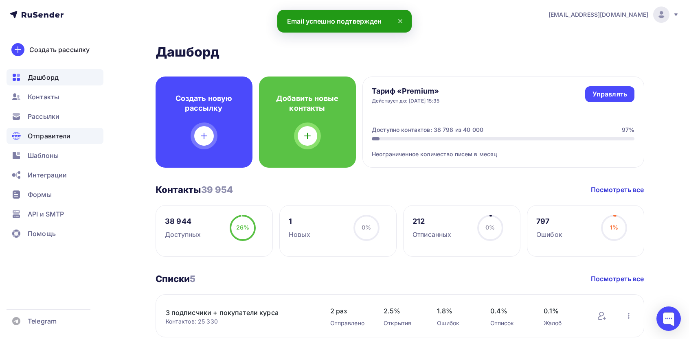
click at [43, 130] on div "Отправители" at bounding box center [55, 136] width 97 height 16
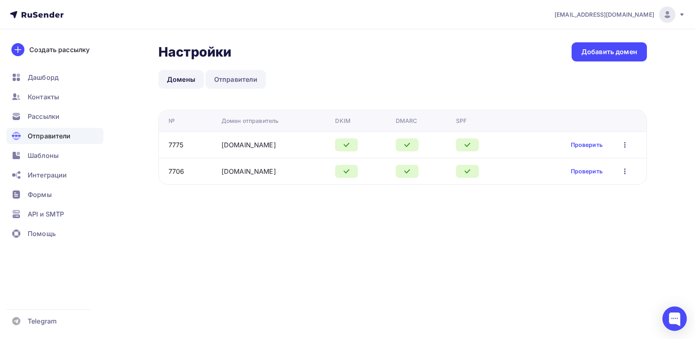
click at [229, 80] on link "Отправители" at bounding box center [236, 79] width 61 height 19
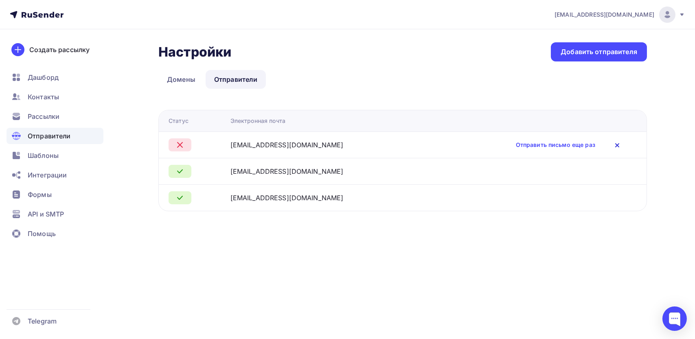
click at [612, 148] on icon at bounding box center [617, 145] width 10 height 10
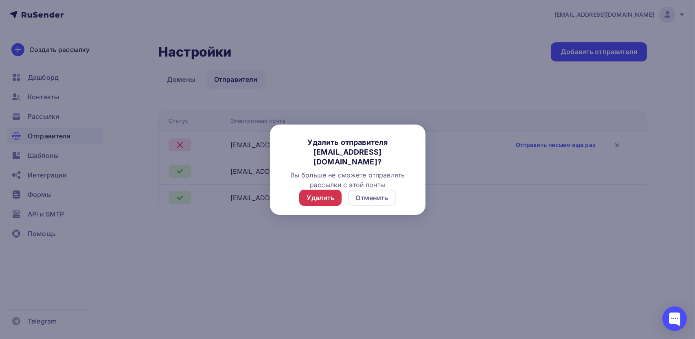
click at [324, 194] on div "Удалить" at bounding box center [320, 198] width 28 height 10
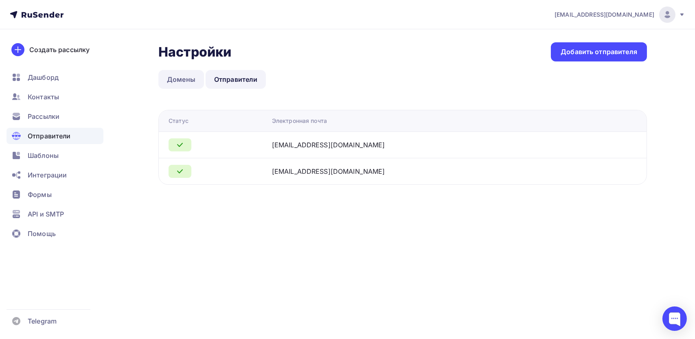
click at [173, 75] on link "Домены" at bounding box center [181, 79] width 46 height 19
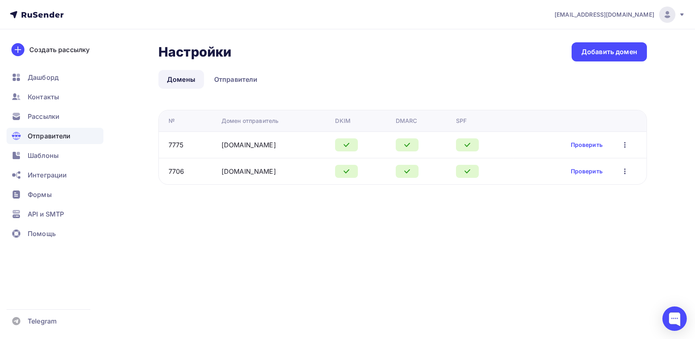
click at [628, 146] on icon "button" at bounding box center [625, 145] width 10 height 10
click at [573, 178] on div "Удалить" at bounding box center [586, 182] width 78 height 10
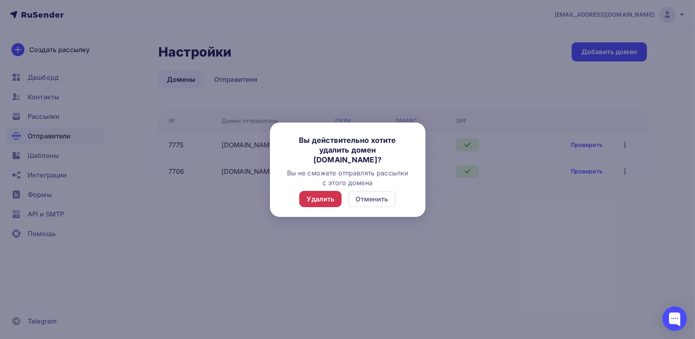
click at [314, 195] on div "Удалить" at bounding box center [320, 199] width 28 height 10
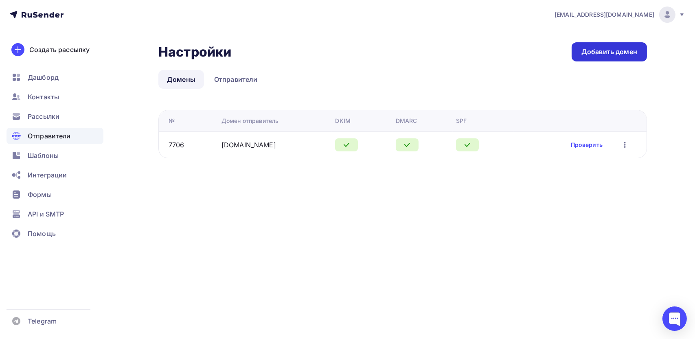
click at [604, 59] on link "Добавить домен" at bounding box center [608, 51] width 75 height 19
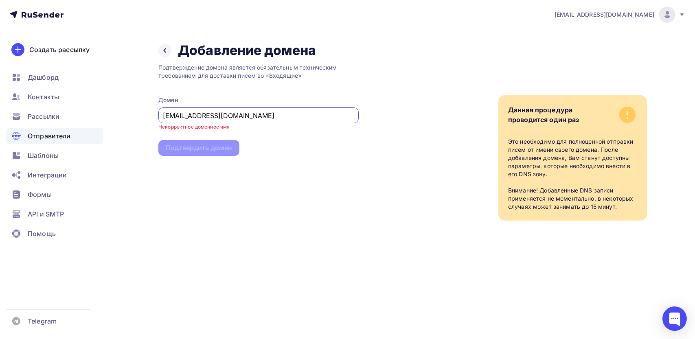
drag, startPoint x: 180, startPoint y: 114, endPoint x: 149, endPoint y: 118, distance: 30.7
click at [149, 118] on div "Назад Добавление домена Добавление домена Подтверждение домена является обязате…" at bounding box center [347, 141] width 667 height 224
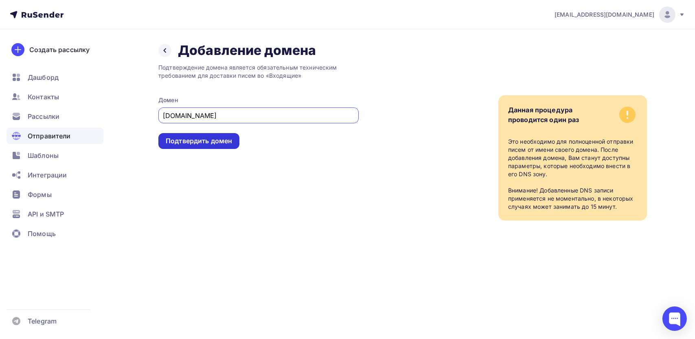
type input "handmasters.online"
click at [212, 143] on div "Подтвердить домен" at bounding box center [199, 140] width 66 height 9
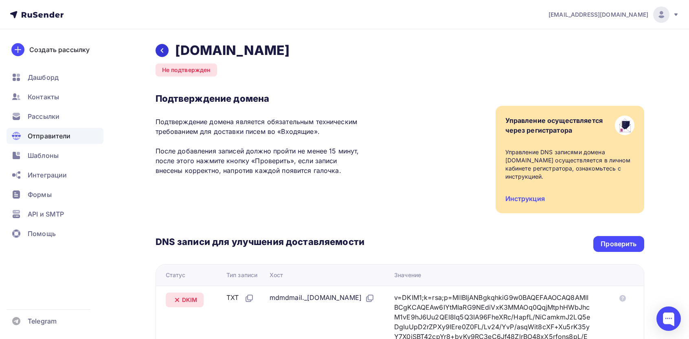
click at [160, 45] on div at bounding box center [161, 50] width 13 height 13
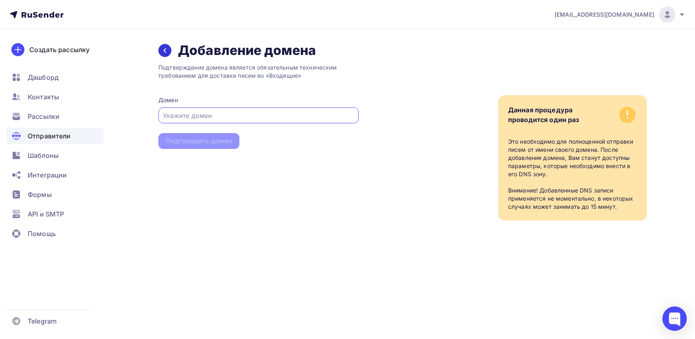
click at [161, 53] on div at bounding box center [164, 50] width 13 height 13
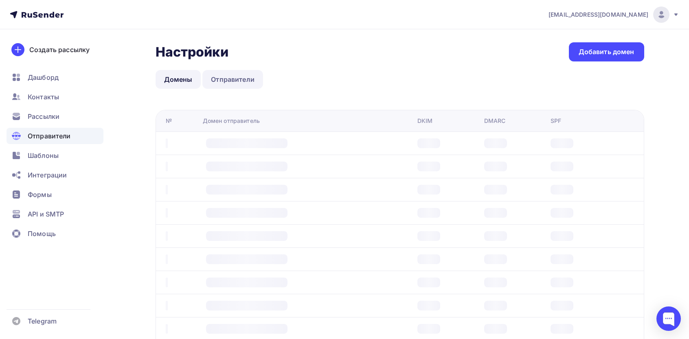
click at [247, 81] on link "Отправители" at bounding box center [232, 79] width 61 height 19
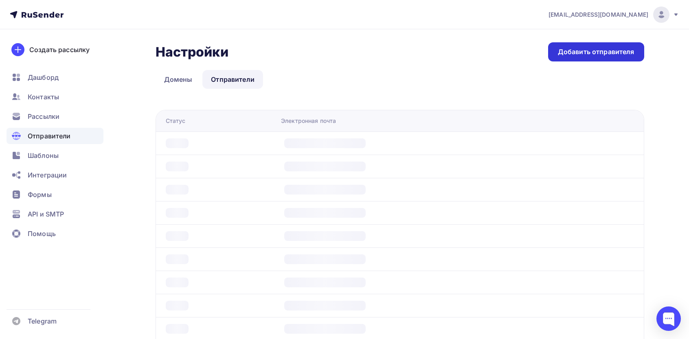
click at [625, 51] on div "Добавить отправителя" at bounding box center [596, 51] width 77 height 9
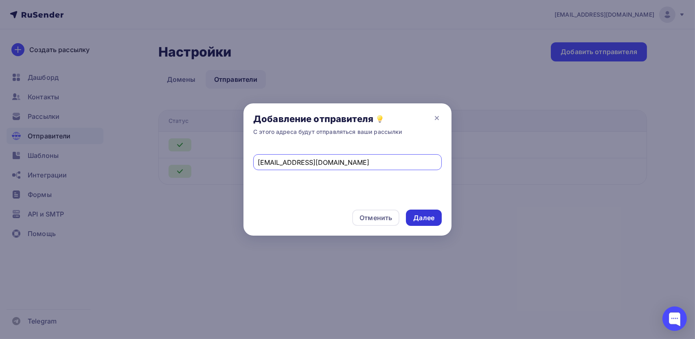
type input "info@handmasters.online"
click at [423, 219] on div "Далее" at bounding box center [423, 217] width 21 height 9
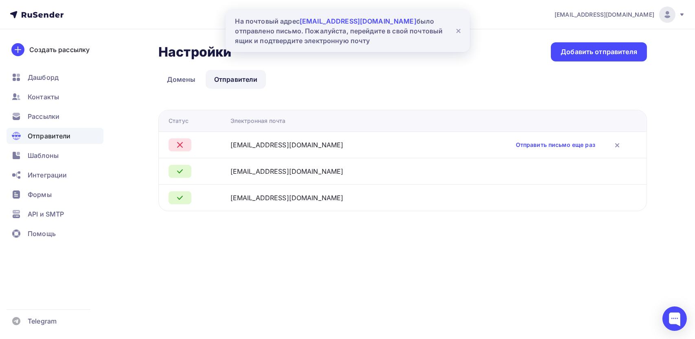
click at [568, 170] on td at bounding box center [538, 171] width 216 height 26
drag, startPoint x: 186, startPoint y: 173, endPoint x: 278, endPoint y: 175, distance: 92.8
click at [195, 171] on div at bounding box center [195, 171] width 55 height 13
click at [278, 175] on div "info@svgvg.ru" at bounding box center [286, 171] width 113 height 10
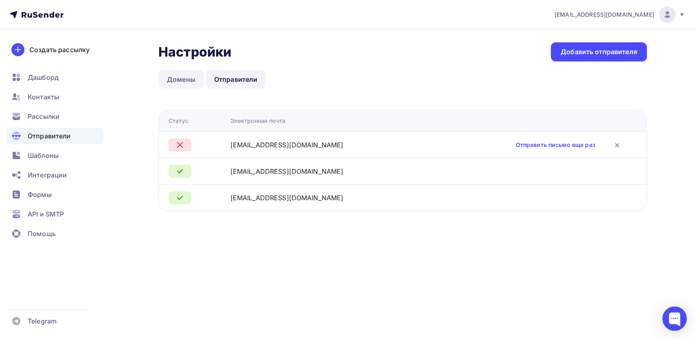
click at [180, 83] on link "Домены" at bounding box center [181, 79] width 46 height 19
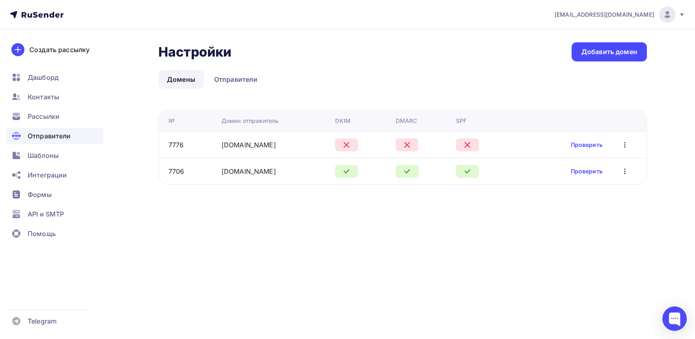
click at [623, 148] on icon "button" at bounding box center [625, 145] width 10 height 10
click at [577, 166] on div "Редактировать" at bounding box center [586, 166] width 78 height 10
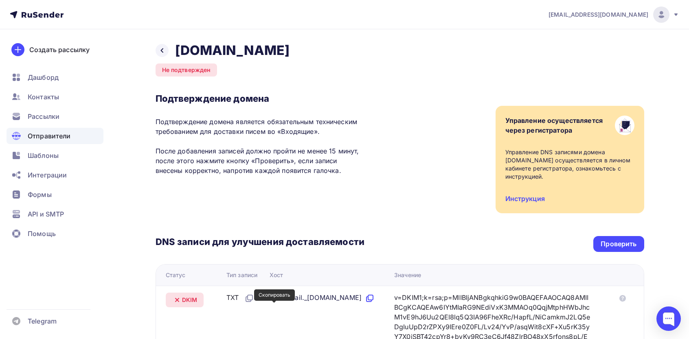
click at [366, 302] on icon at bounding box center [368, 299] width 5 height 5
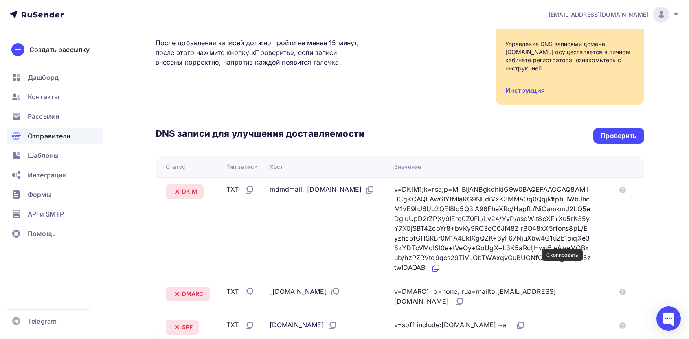
click at [440, 266] on icon at bounding box center [436, 268] width 10 height 10
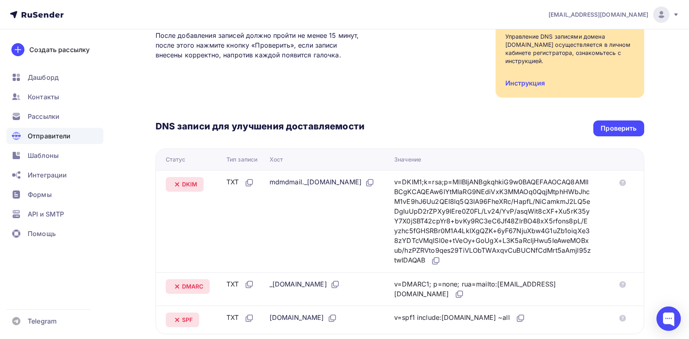
scroll to position [217, 0]
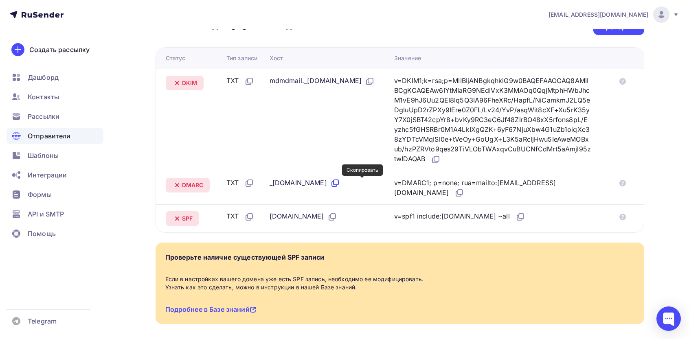
click at [338, 184] on icon at bounding box center [335, 182] width 5 height 5
click at [461, 193] on icon at bounding box center [458, 193] width 5 height 5
click at [336, 219] on icon at bounding box center [332, 217] width 10 height 10
click at [517, 219] on icon at bounding box center [519, 217] width 5 height 5
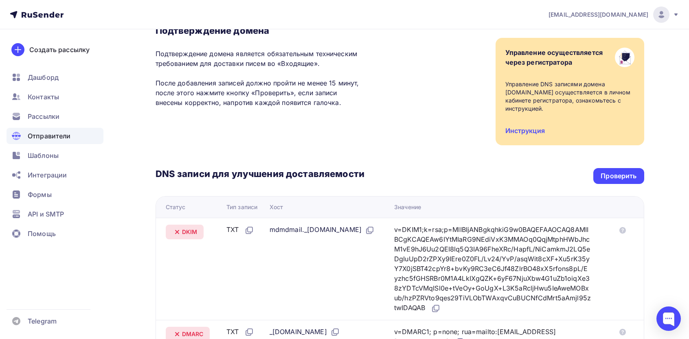
scroll to position [0, 0]
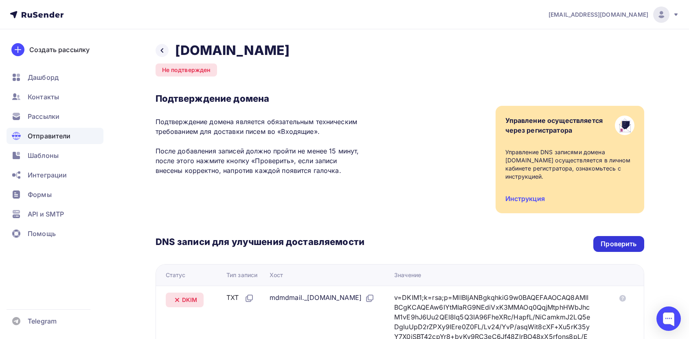
click at [623, 248] on div "Проверить" at bounding box center [618, 243] width 36 height 9
click at [625, 245] on div "Проверить" at bounding box center [618, 243] width 36 height 9
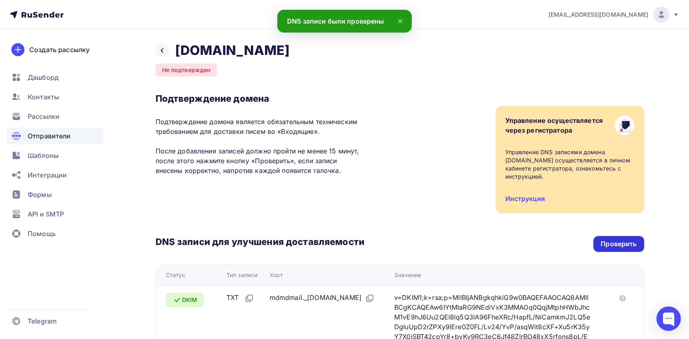
click at [608, 240] on div "Проверить" at bounding box center [618, 243] width 36 height 9
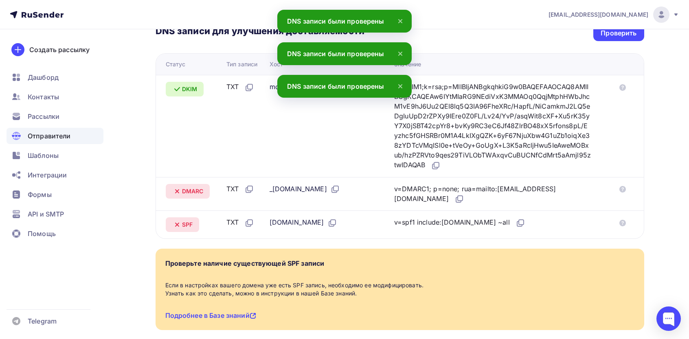
scroll to position [108, 0]
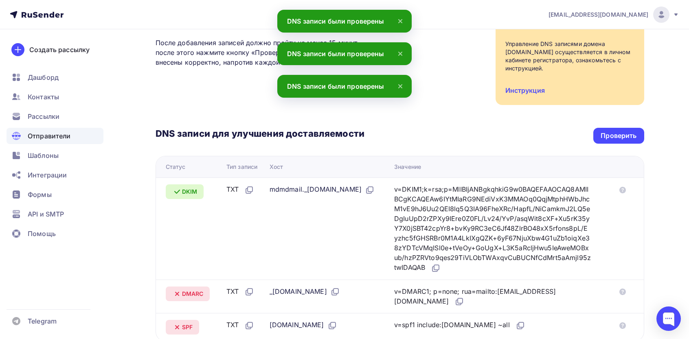
click at [605, 126] on div "DNS записи для улучшения доставляемости Проверить Статус Тип записи Хост Значен…" at bounding box center [399, 223] width 488 height 236
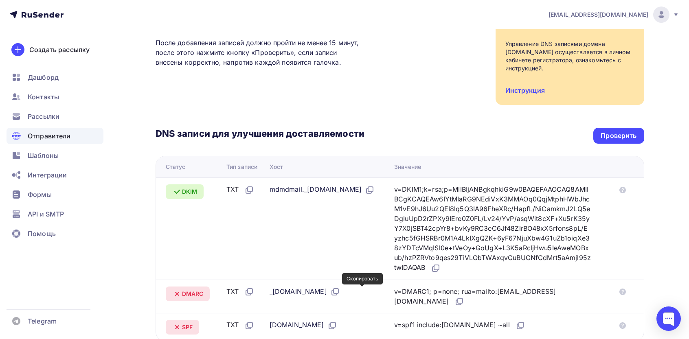
click at [340, 289] on div "_dmarc.handmasters.online" at bounding box center [304, 292] width 70 height 11
click at [340, 289] on icon at bounding box center [335, 292] width 10 height 10
click at [464, 300] on icon at bounding box center [459, 302] width 10 height 10
click at [337, 320] on div "handmasters.online" at bounding box center [303, 325] width 68 height 11
click at [337, 324] on icon at bounding box center [332, 326] width 10 height 10
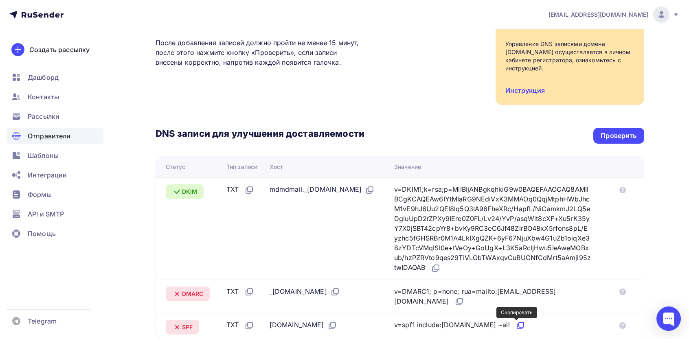
click at [519, 324] on icon at bounding box center [520, 326] width 10 height 10
click at [518, 326] on icon at bounding box center [520, 326] width 10 height 10
click at [619, 145] on div "DNS записи для улучшения доставляемости Проверить Статус Тип записи Хост Значен…" at bounding box center [399, 223] width 488 height 236
click at [620, 134] on div "Проверить" at bounding box center [618, 135] width 36 height 9
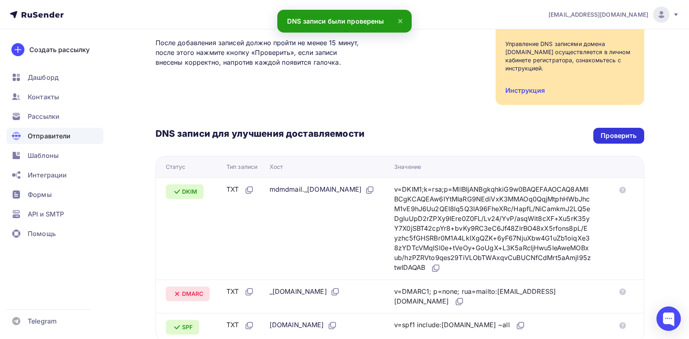
click at [620, 134] on div "Проверить" at bounding box center [618, 135] width 36 height 9
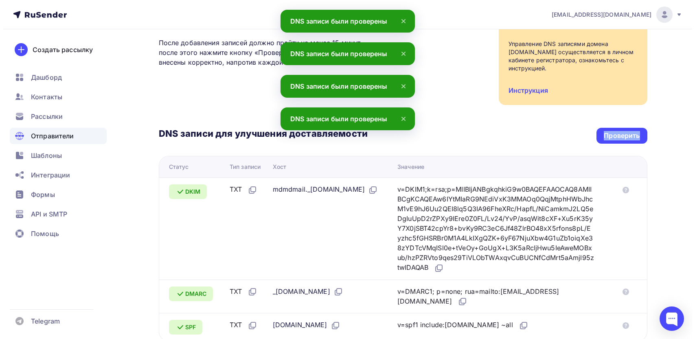
scroll to position [0, 0]
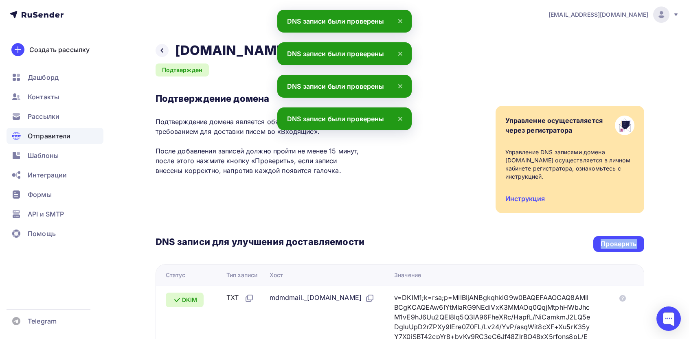
click at [48, 136] on span "Отправители" at bounding box center [49, 136] width 43 height 10
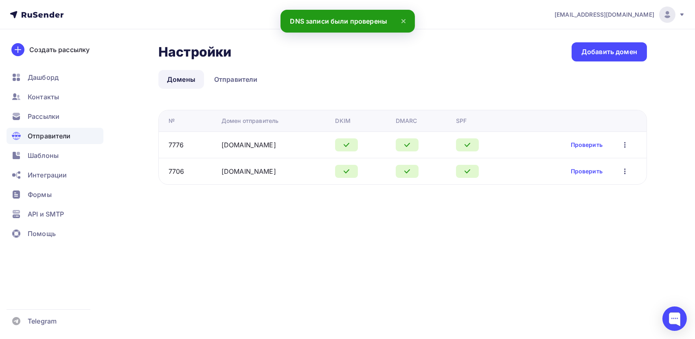
drag, startPoint x: 273, startPoint y: 145, endPoint x: 216, endPoint y: 147, distance: 56.6
click at [216, 147] on tr "7776 handmasters.online Проверить Редактировать Удалить" at bounding box center [403, 144] width 488 height 26
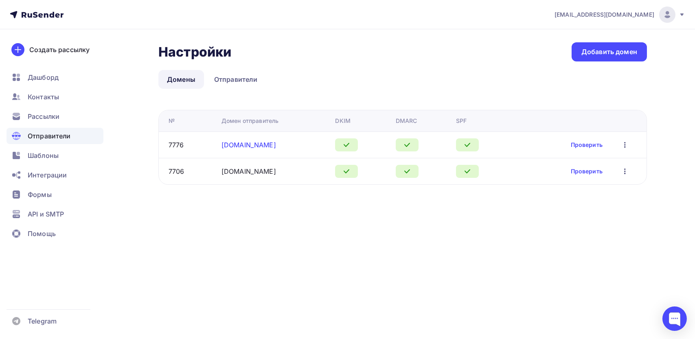
copy tr "handmasters.online"
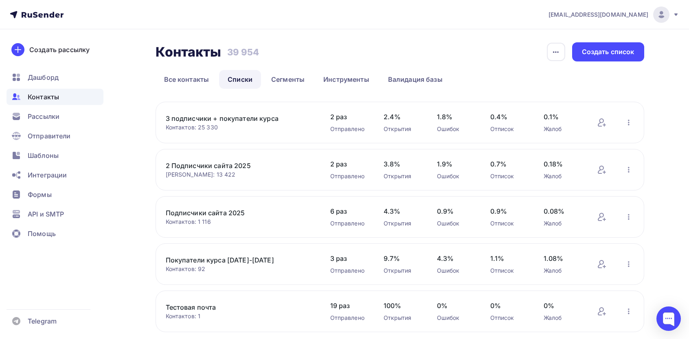
click at [67, 46] on div "Создать рассылку" at bounding box center [59, 50] width 60 height 10
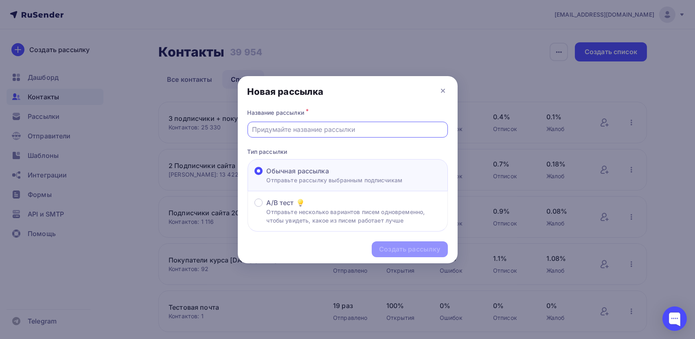
click at [287, 134] on input "text" at bounding box center [347, 130] width 191 height 10
type input "Первая рассылка"
click at [408, 249] on div "Создать рассылку" at bounding box center [409, 249] width 61 height 9
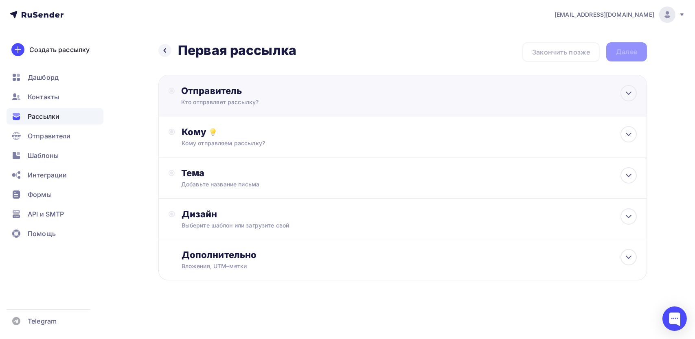
click at [229, 94] on div "Отправитель" at bounding box center [269, 90] width 176 height 11
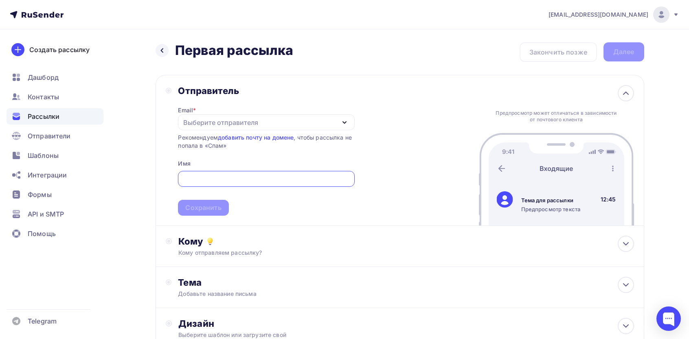
click at [224, 125] on div "Выберите отправителя" at bounding box center [220, 123] width 75 height 10
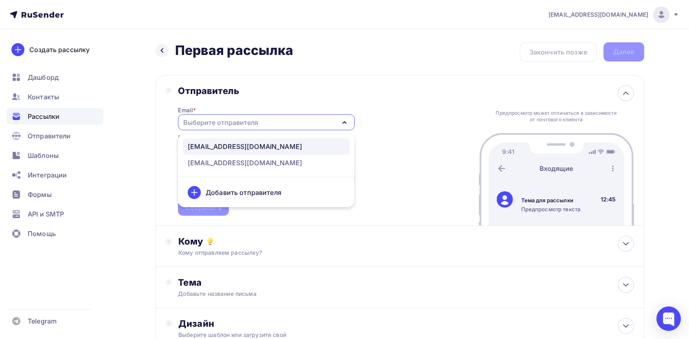
click at [231, 152] on link "info@svgvg.ru" at bounding box center [266, 146] width 166 height 16
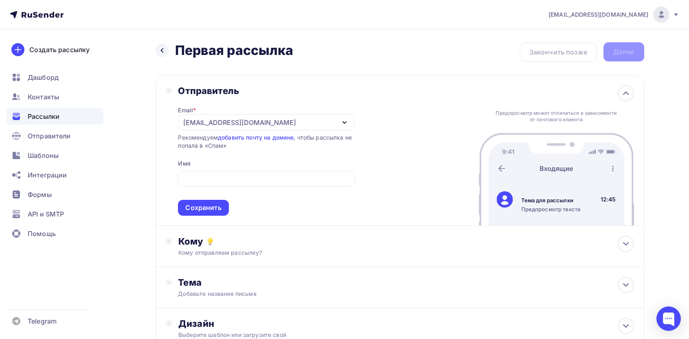
drag, startPoint x: 230, startPoint y: 122, endPoint x: 175, endPoint y: 127, distance: 55.6
click at [175, 127] on div "Отправитель Email * info@svgvg.ru info@svgvg.ru help@dfx.ru Добавить отправител…" at bounding box center [260, 150] width 189 height 131
click at [238, 187] on div at bounding box center [266, 179] width 176 height 16
click at [236, 183] on input "text" at bounding box center [266, 179] width 167 height 10
click at [184, 164] on div "Имя" at bounding box center [184, 164] width 12 height 8
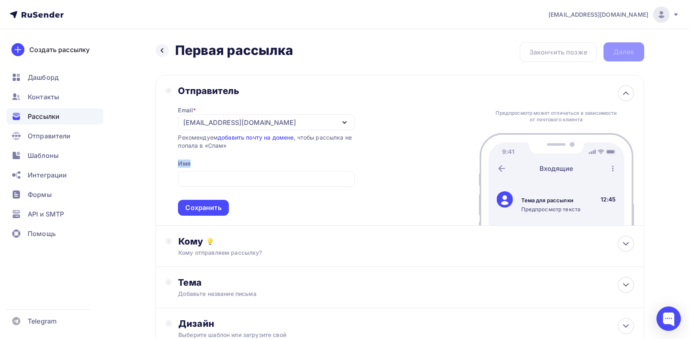
click at [184, 164] on div "Имя" at bounding box center [184, 164] width 12 height 8
click at [243, 183] on input "text" at bounding box center [266, 179] width 167 height 10
click at [200, 160] on div "Email * info@svgvg.ru info@svgvg.ru help@dfx.ru Добавить отправителя Рекомендуе…" at bounding box center [266, 155] width 176 height 119
click at [186, 163] on div "Имя" at bounding box center [184, 164] width 12 height 8
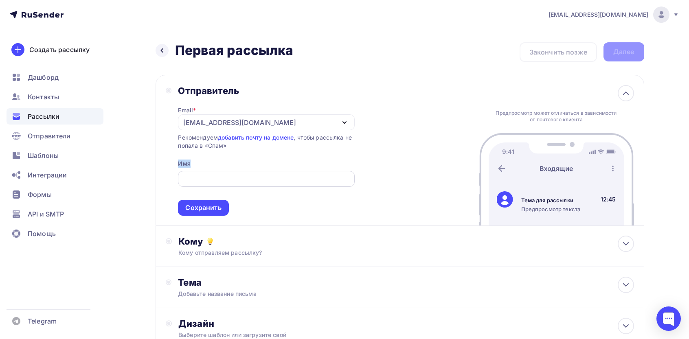
copy div "Имя"
click at [203, 182] on input "text" at bounding box center [266, 179] width 167 height 10
paste input "Имя"
type input "И"
type input "o"
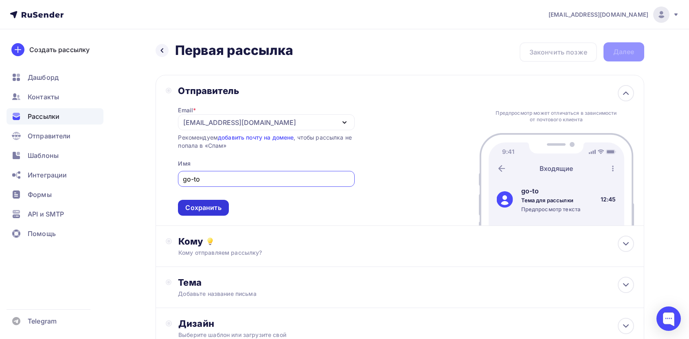
type input "go-to"
click at [191, 208] on div "Сохранить" at bounding box center [203, 207] width 36 height 9
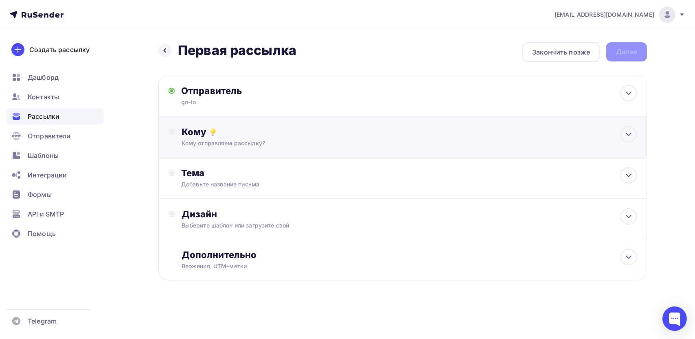
click at [228, 141] on div "Кому отправляем рассылку?" at bounding box center [387, 143] width 410 height 8
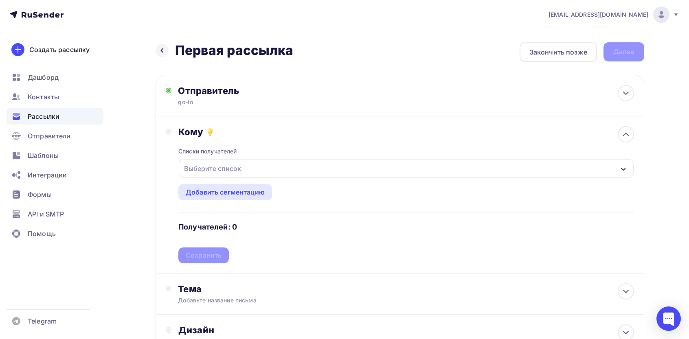
click at [210, 160] on div "Выберите список" at bounding box center [406, 168] width 454 height 19
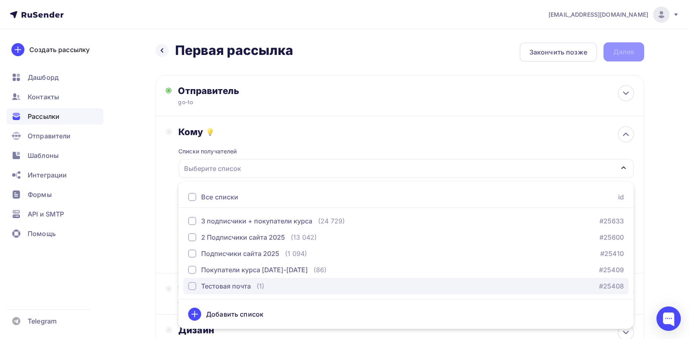
click at [198, 282] on div "Тестовая почта" at bounding box center [219, 286] width 63 height 10
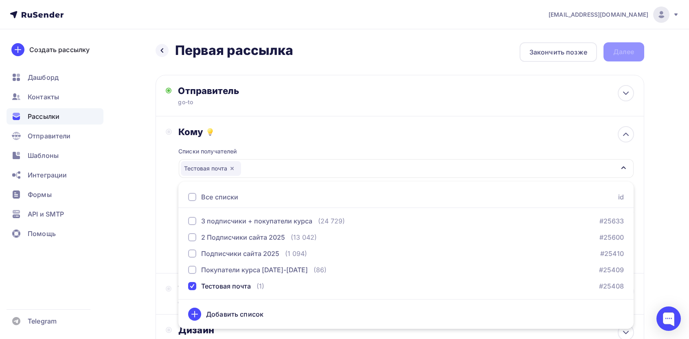
click at [161, 223] on div "Кому Списки получателей Тестовая почта Все списки id 3 подписчики + покупатели …" at bounding box center [399, 194] width 488 height 157
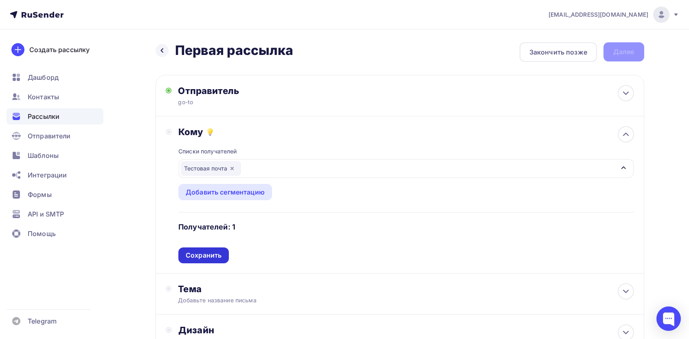
click at [200, 254] on div "Сохранить" at bounding box center [204, 255] width 36 height 9
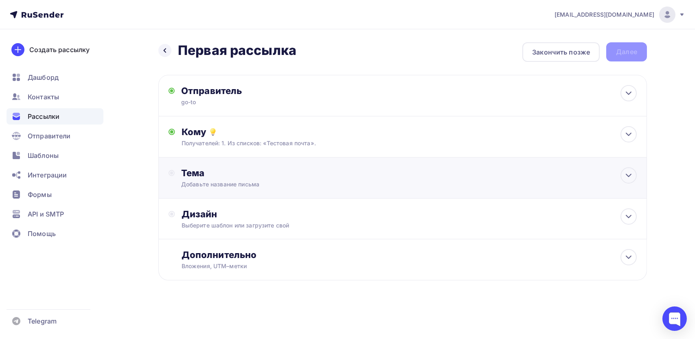
click at [219, 180] on div "Добавьте название письма" at bounding box center [253, 184] width 145 height 8
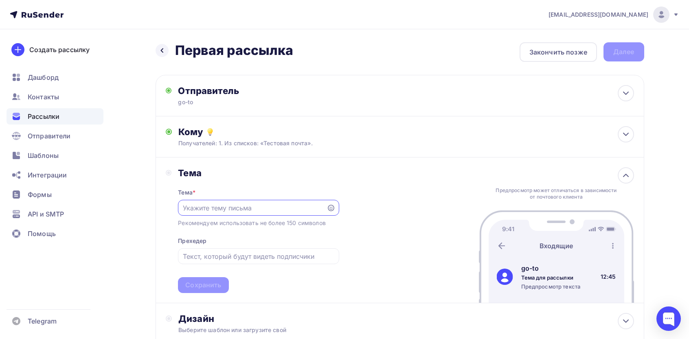
drag, startPoint x: 220, startPoint y: 196, endPoint x: 220, endPoint y: 213, distance: 17.5
click at [220, 197] on div "Тема * Рекомендуем использовать не более 150 символов Прехедер Сохранить" at bounding box center [258, 236] width 161 height 114
click at [220, 213] on div at bounding box center [258, 208] width 161 height 16
click at [528, 197] on div "Предпросмотр может отличаться в зависимости от почтового клиента" at bounding box center [555, 193] width 125 height 13
drag, startPoint x: 294, startPoint y: 49, endPoint x: 180, endPoint y: 57, distance: 114.2
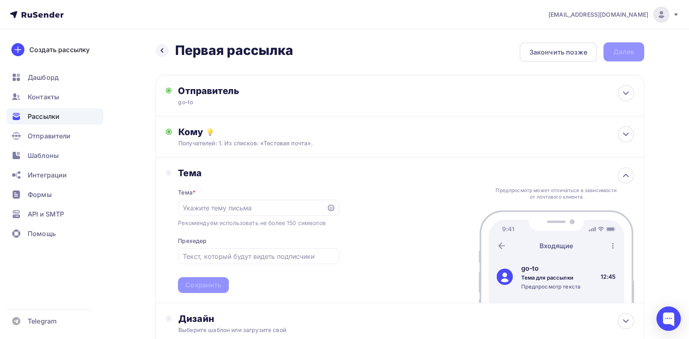
click at [180, 57] on div "Назад Первая рассылка Первая рассылка Закончить позже Далее" at bounding box center [399, 52] width 488 height 20
click at [177, 50] on h2 "Первая рассылка" at bounding box center [234, 50] width 118 height 16
copy div "Первая рассылка Первая рассылка"
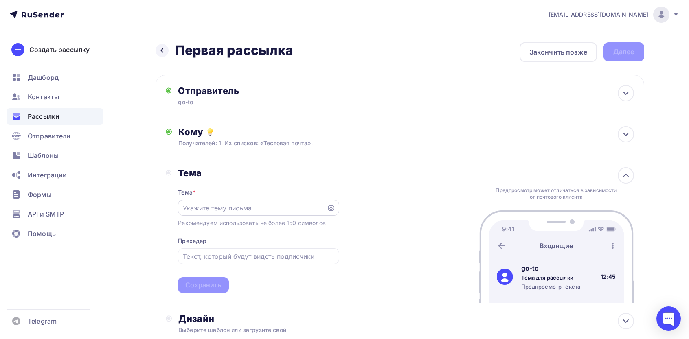
click at [224, 201] on div at bounding box center [258, 208] width 161 height 16
click at [222, 209] on input "text" at bounding box center [252, 208] width 139 height 10
paste input "Первая рассылка"
type input "Первая рассылка"
click at [212, 287] on div "Сохранить" at bounding box center [203, 284] width 36 height 9
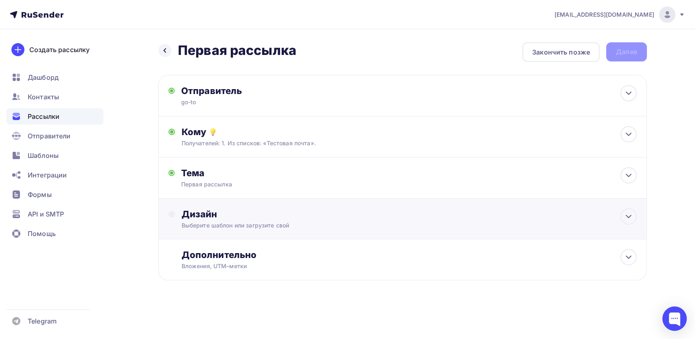
click at [225, 213] on div "Дизайн" at bounding box center [409, 213] width 455 height 11
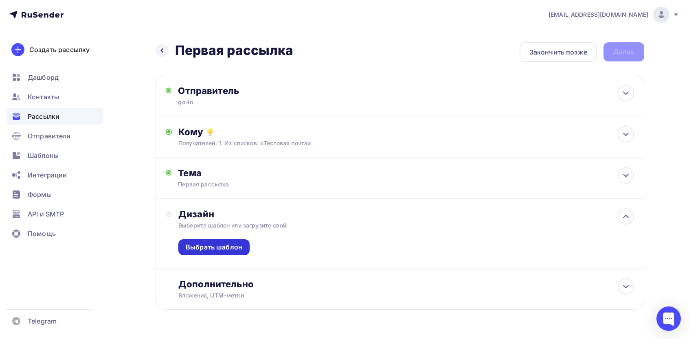
click at [223, 247] on div "Выбрать шаблон" at bounding box center [214, 247] width 57 height 9
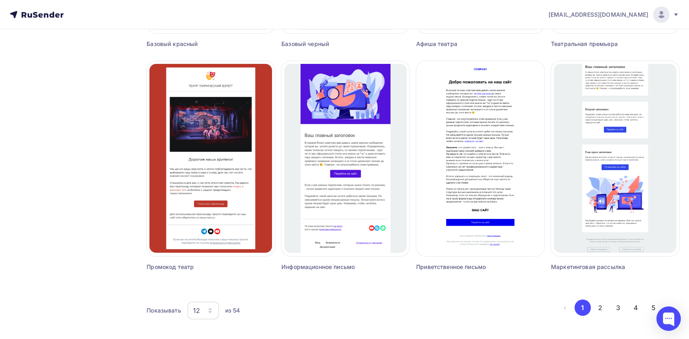
scroll to position [495, 0]
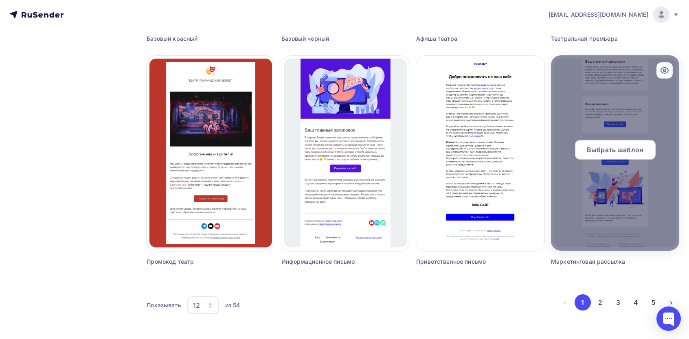
click at [608, 147] on span "Выбрать шаблон" at bounding box center [614, 150] width 57 height 10
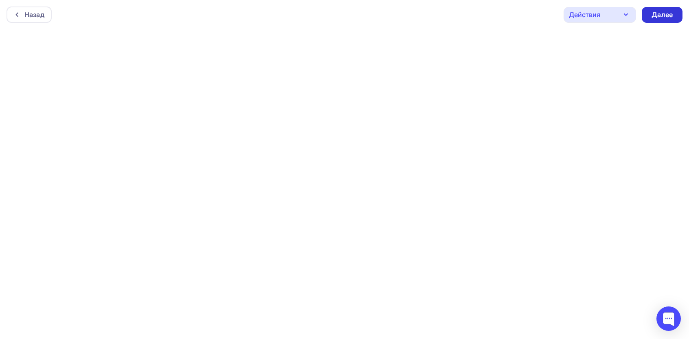
click at [656, 17] on div "Далее" at bounding box center [661, 14] width 21 height 9
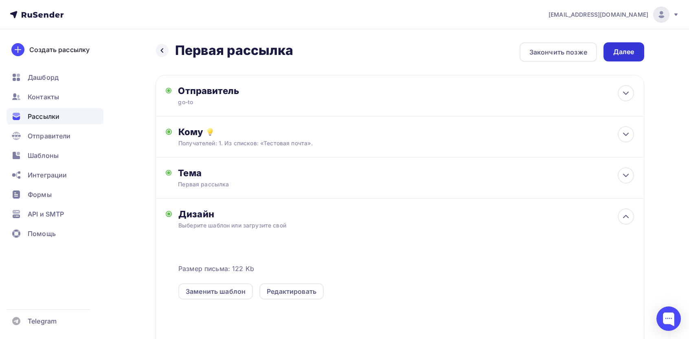
click at [629, 51] on div "Далее" at bounding box center [623, 51] width 21 height 9
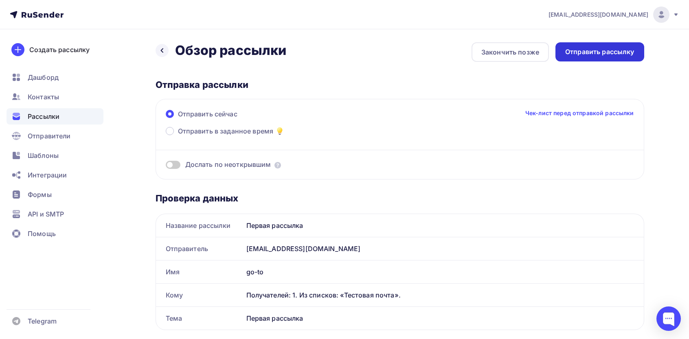
click at [603, 53] on div "Отправить рассылку" at bounding box center [599, 51] width 69 height 9
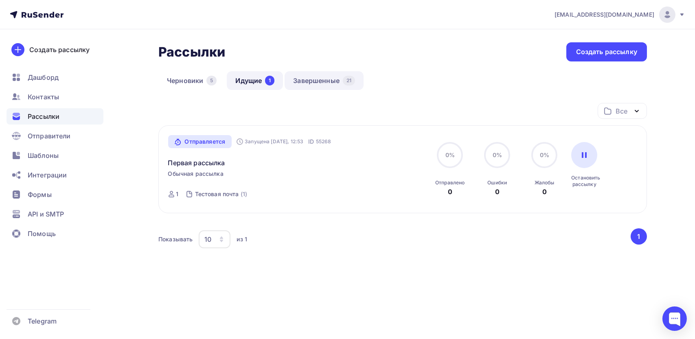
click at [302, 81] on link "Завершенные 21" at bounding box center [323, 80] width 79 height 19
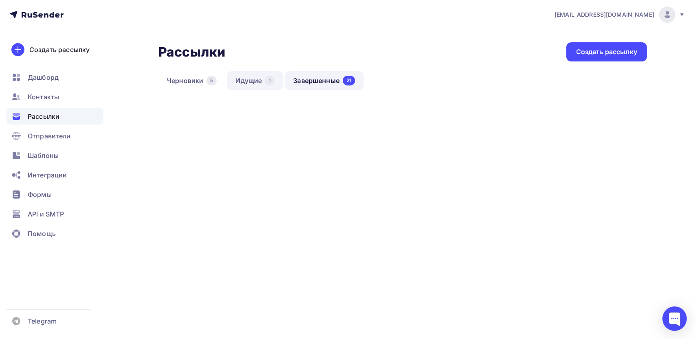
click at [273, 81] on link "Идущие 1" at bounding box center [255, 80] width 56 height 19
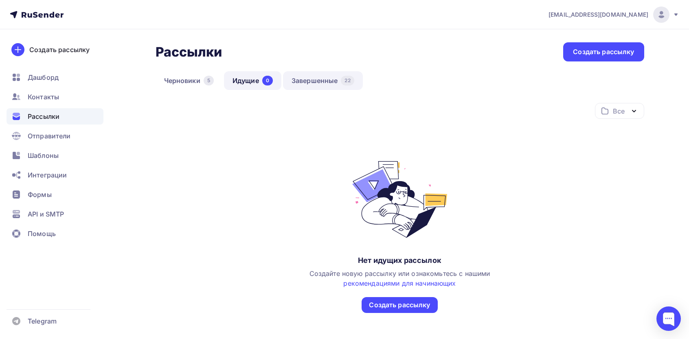
click at [307, 87] on link "Завершенные 22" at bounding box center [323, 80] width 80 height 19
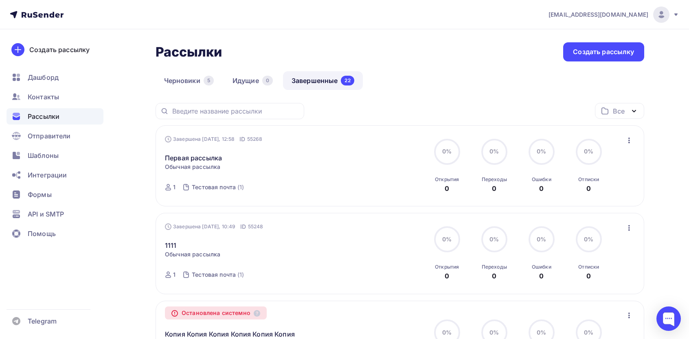
click at [628, 137] on icon "button" at bounding box center [629, 141] width 10 height 10
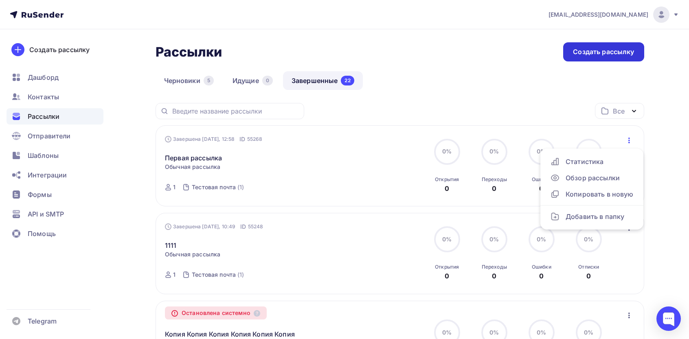
click at [589, 51] on div "Создать рассылку" at bounding box center [603, 51] width 61 height 9
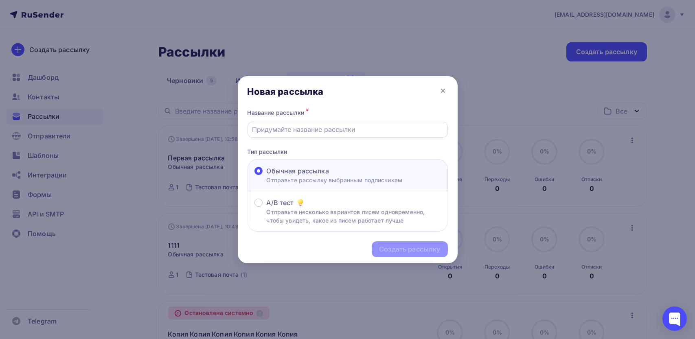
click at [302, 126] on input "text" at bounding box center [347, 130] width 191 height 10
click at [314, 139] on div "Название рассылки * Photo Info Тип рассылки Обычная рассылка Отправьте рассылку…" at bounding box center [348, 169] width 220 height 125
click at [315, 131] on input "Photo Info" at bounding box center [347, 130] width 191 height 10
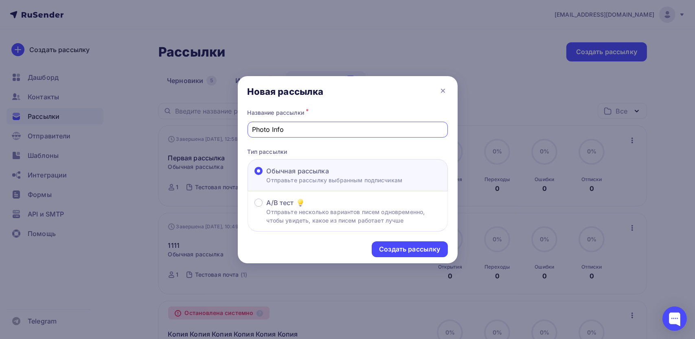
type input "="
click at [315, 131] on input "text" at bounding box center [347, 130] width 191 height 10
type input "Вторая рассылка"
click at [393, 248] on div "Создать рассылку" at bounding box center [409, 249] width 61 height 9
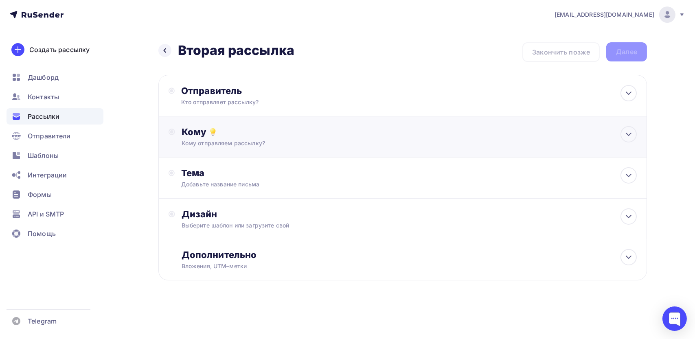
click at [218, 136] on div "Кому" at bounding box center [409, 131] width 455 height 11
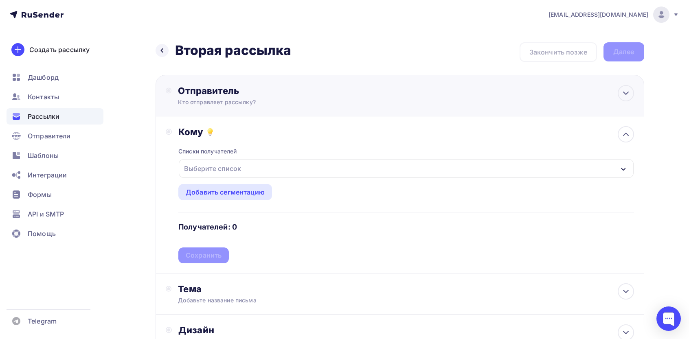
click at [215, 111] on div "Отправитель Кто отправляет рассылку? Email * Выберите отправителя info@handmast…" at bounding box center [399, 96] width 488 height 42
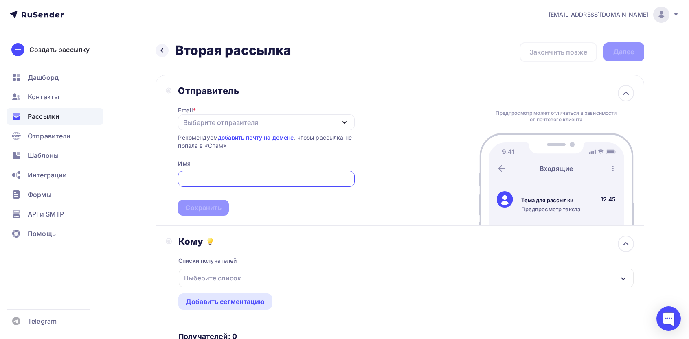
click at [212, 120] on div "Выберите отправителя" at bounding box center [220, 123] width 75 height 10
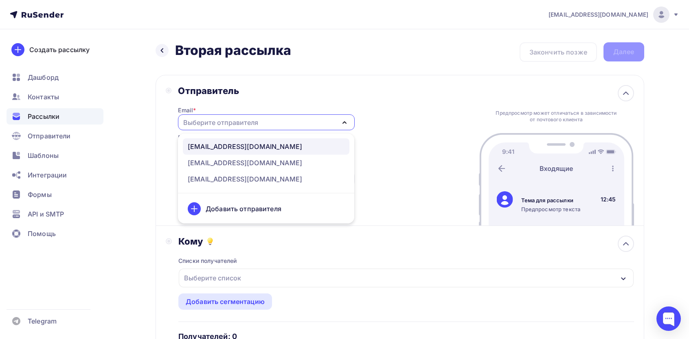
click at [221, 150] on div "info@handmasters.online" at bounding box center [245, 147] width 114 height 10
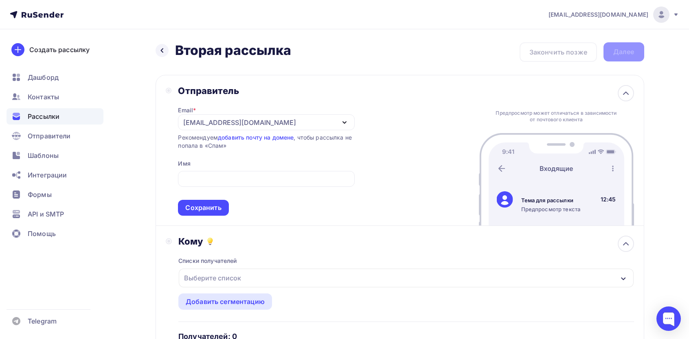
drag, startPoint x: 212, startPoint y: 158, endPoint x: 209, endPoint y: 178, distance: 21.1
click at [212, 158] on div "Email * info@handmasters.online info@handmasters.online info@svgvg.ru help@dfx.…" at bounding box center [266, 155] width 176 height 119
click at [209, 178] on input "text" at bounding box center [266, 179] width 167 height 10
paste input "https://beta.rusender.ru/email-sender/confirm?token=eyJhbGciOiJIUzI1NiIsInR5cCI…"
type input "https://beta.rusender.ru/email-sender/confirm?token=eyJhbGciOiJIUzI1NiIsInR5cCI…"
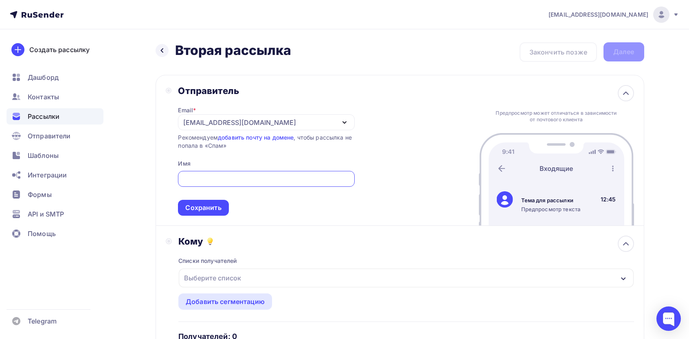
click at [217, 281] on div "Выберите список" at bounding box center [212, 278] width 63 height 15
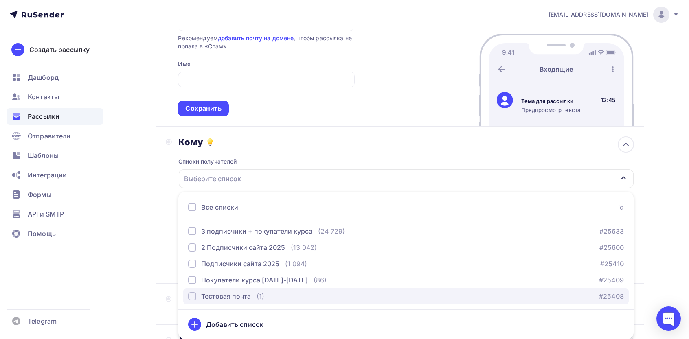
click at [215, 291] on div "Тестовая почта" at bounding box center [226, 296] width 50 height 10
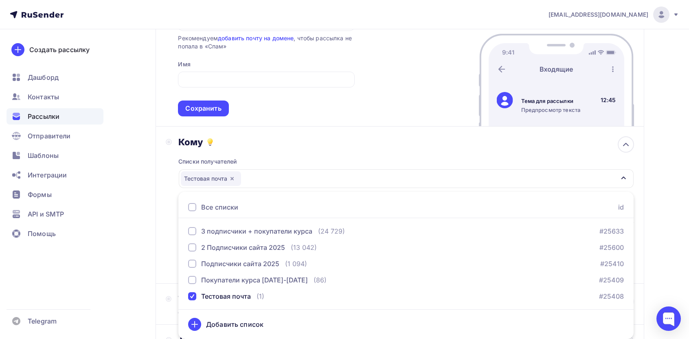
click at [139, 248] on div "Назад Вторая рассылка Вторая рассылка Закончить позже Далее Отправитель Email *…" at bounding box center [344, 194] width 667 height 529
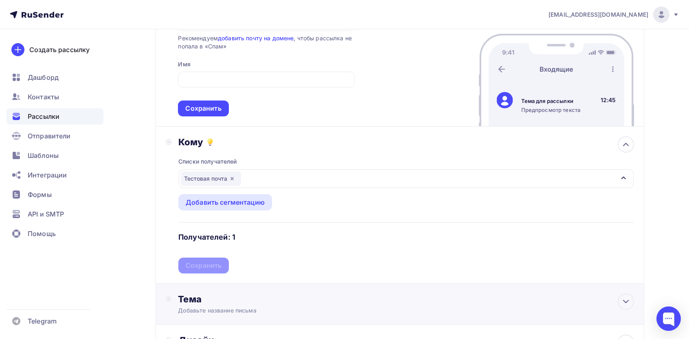
click at [232, 293] on div "Тема Добавьте название письма Тема * Рекомендуем использовать не более 150 симв…" at bounding box center [399, 304] width 488 height 41
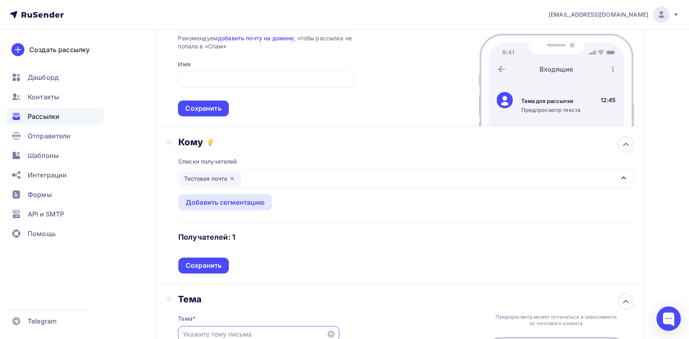
scroll to position [0, 0]
paste input "Вы получаете эту рассылку как подписчик. Отписаться."
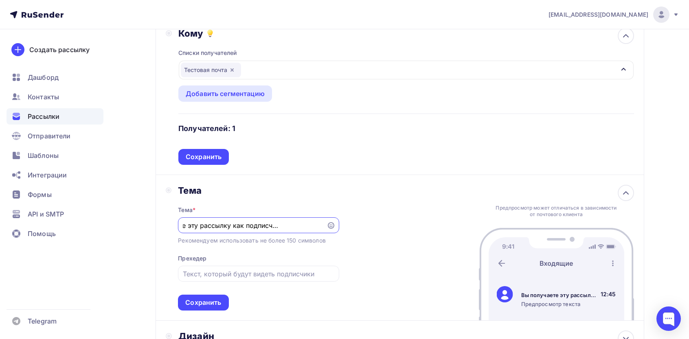
click at [299, 224] on input "Вы получаете эту рассылку как подписчик. Отписаться." at bounding box center [252, 226] width 139 height 10
type input "Вы получаете эту рассылку как подписчик. ."
click at [327, 225] on div "Вы получаете эту рассылку как подписчик. ." at bounding box center [258, 225] width 161 height 16
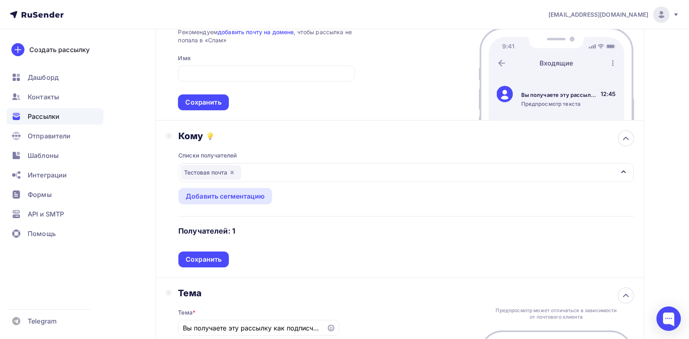
scroll to position [99, 0]
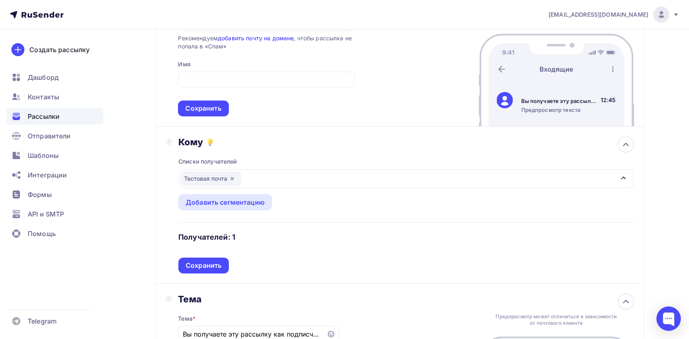
click at [220, 68] on div "Email * info@handmasters.online info@handmasters.online info@svgvg.ru help@dfx.…" at bounding box center [266, 56] width 176 height 119
click at [217, 79] on input "text" at bounding box center [266, 80] width 167 height 10
paste input "краткий"
type input "краткий"
click at [208, 107] on div "Сохранить" at bounding box center [203, 108] width 36 height 9
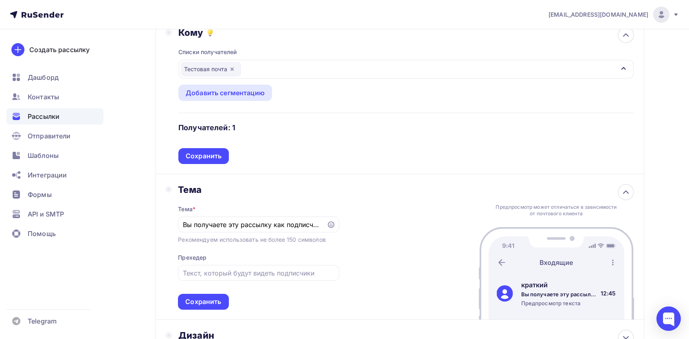
scroll to position [0, 0]
click at [206, 163] on div "Сохранить" at bounding box center [203, 156] width 50 height 16
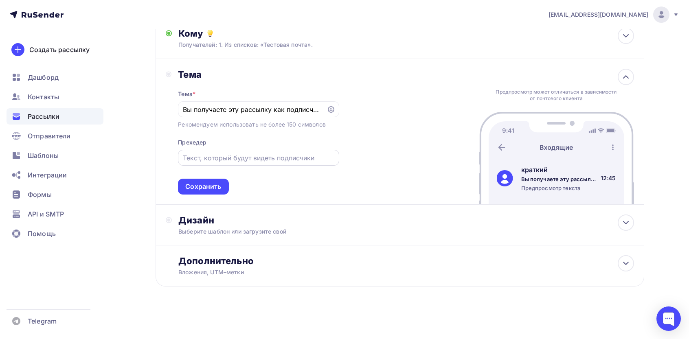
scroll to position [99, 0]
click at [212, 163] on div at bounding box center [258, 158] width 161 height 16
click at [209, 184] on div "Сохранить" at bounding box center [203, 186] width 36 height 9
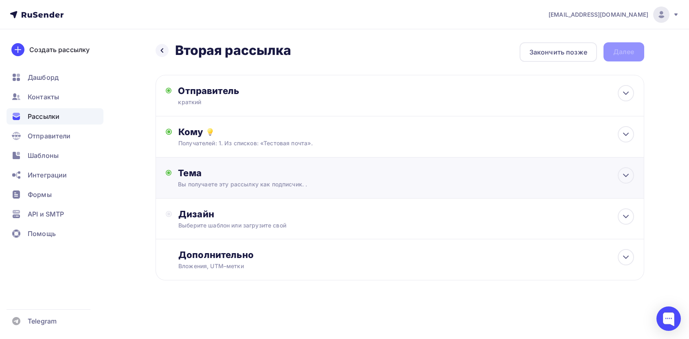
scroll to position [0, 0]
click at [206, 217] on div "Дизайн" at bounding box center [409, 213] width 455 height 11
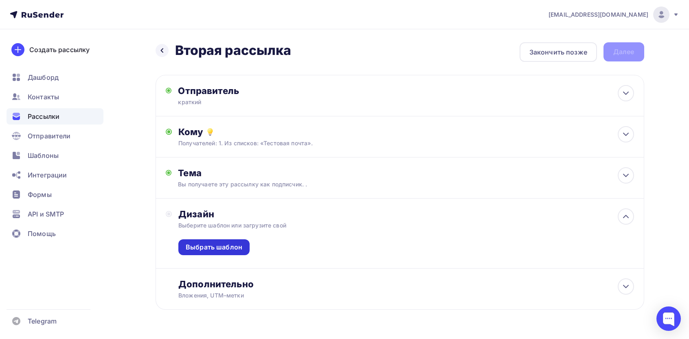
click at [221, 242] on div "Выбрать шаблон" at bounding box center [213, 247] width 71 height 16
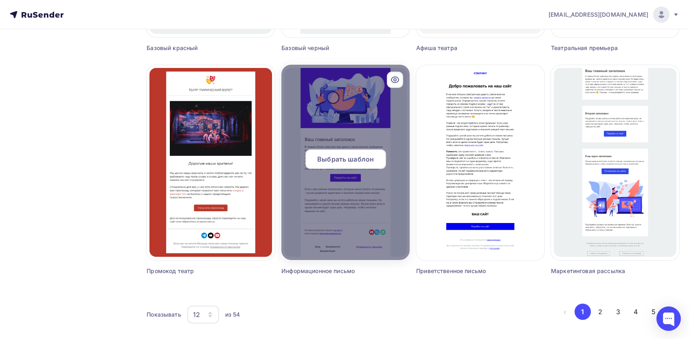
scroll to position [495, 0]
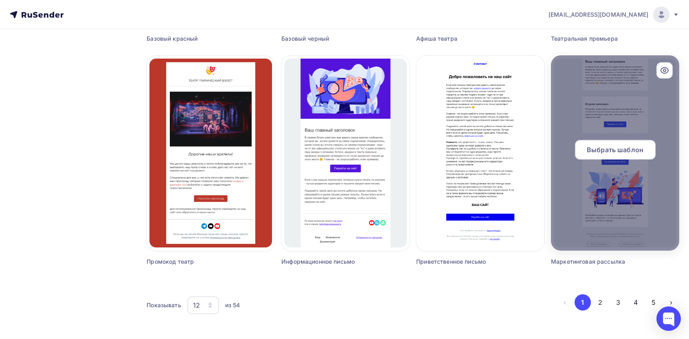
click at [623, 153] on span "Выбрать шаблон" at bounding box center [614, 150] width 57 height 10
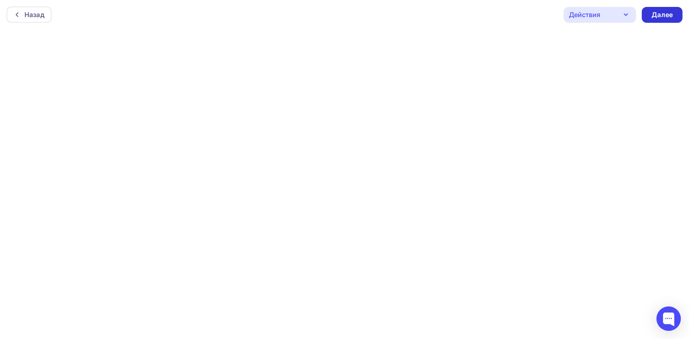
click at [654, 16] on div "Далее" at bounding box center [661, 14] width 21 height 9
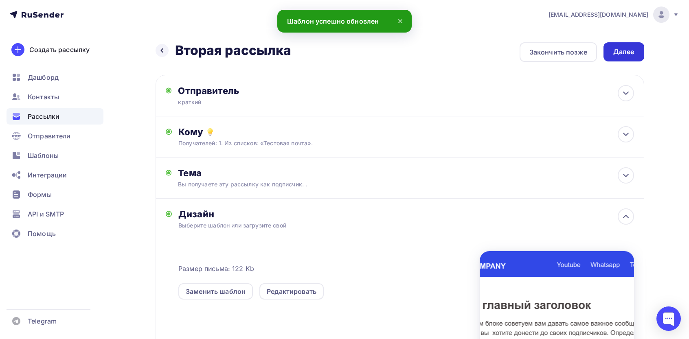
click at [610, 52] on div "Далее" at bounding box center [623, 51] width 41 height 19
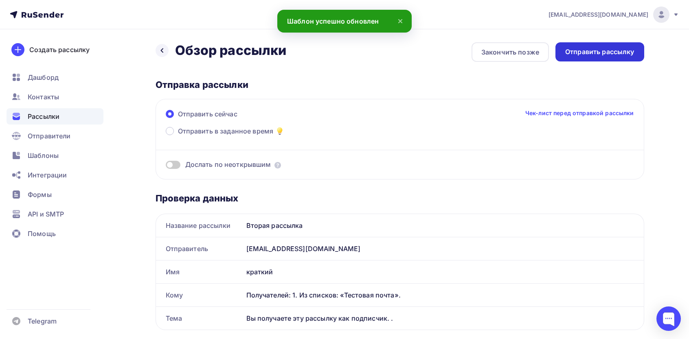
click at [609, 54] on div "Отправить рассылку" at bounding box center [599, 51] width 69 height 9
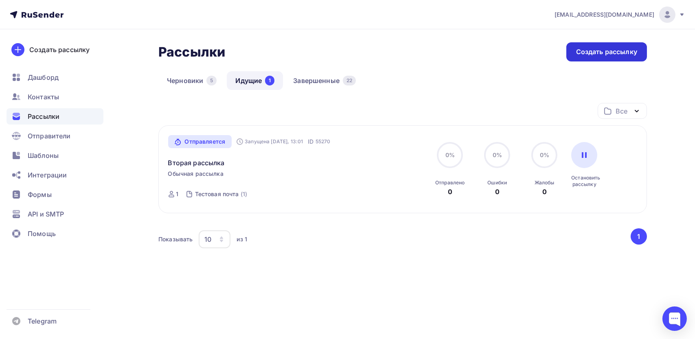
click at [599, 49] on div "Создать рассылку" at bounding box center [606, 51] width 61 height 9
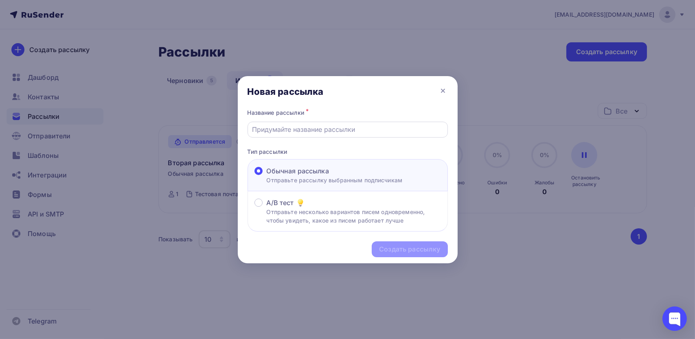
click at [306, 131] on input "text" at bounding box center [347, 130] width 191 height 10
click at [411, 83] on div "Новая рассылка" at bounding box center [348, 91] width 220 height 31
click at [442, 88] on icon at bounding box center [443, 91] width 10 height 10
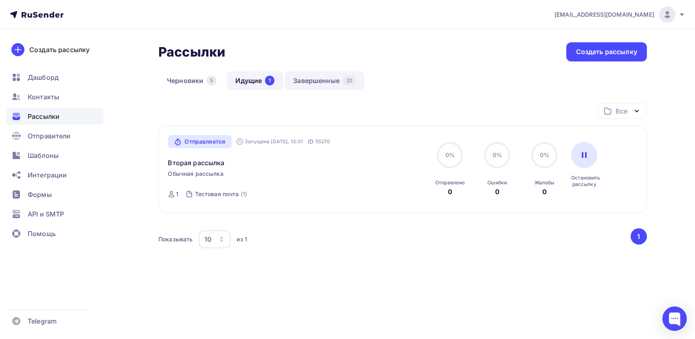
click at [326, 85] on link "Завершенные 22" at bounding box center [324, 80] width 80 height 19
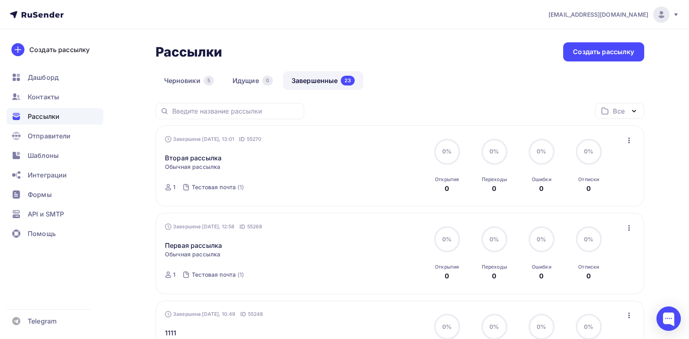
click at [625, 141] on icon "button" at bounding box center [629, 141] width 10 height 10
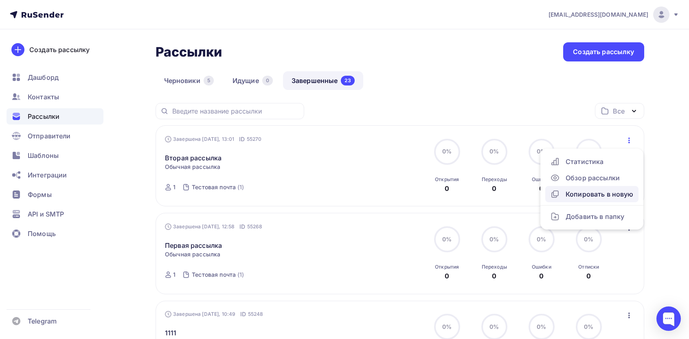
click at [588, 193] on div "Копировать в новую" at bounding box center [591, 194] width 83 height 10
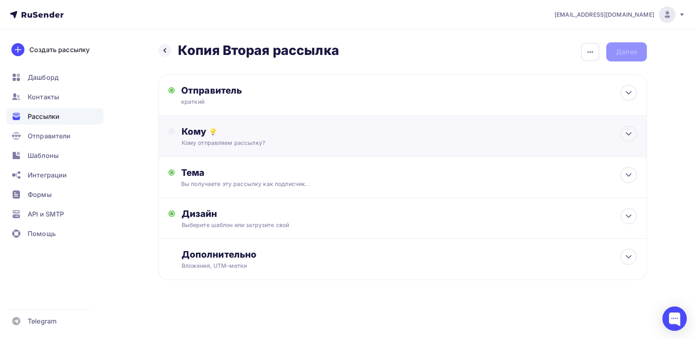
click at [243, 140] on div "Кому отправляем рассылку?" at bounding box center [387, 143] width 410 height 8
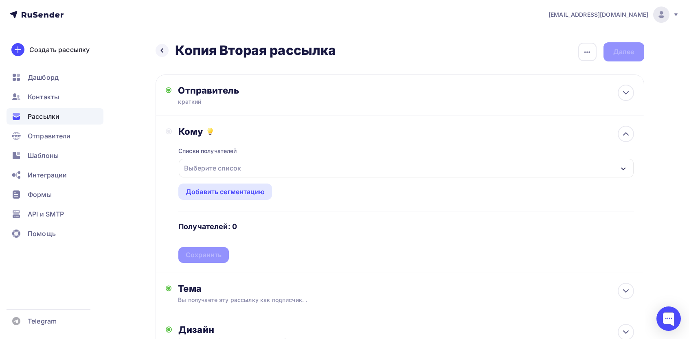
click at [226, 171] on div "Выберите список" at bounding box center [212, 168] width 63 height 15
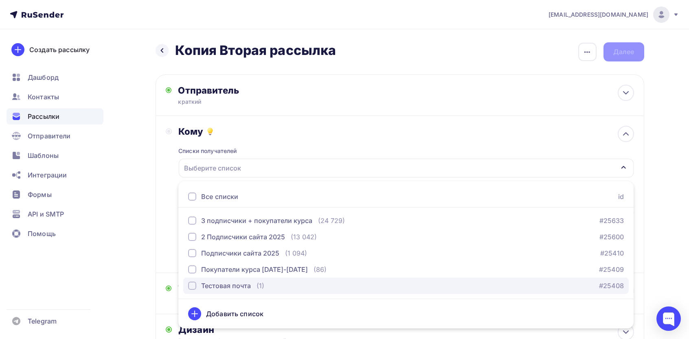
click at [212, 284] on div "Тестовая почта" at bounding box center [226, 286] width 50 height 10
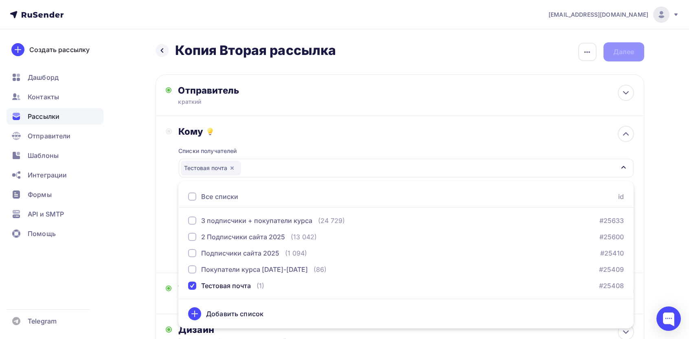
click at [155, 232] on div "Назад Копия Вторая рассылка Копия Вторая рассылка Закончить позже Переименовать…" at bounding box center [344, 238] width 667 height 419
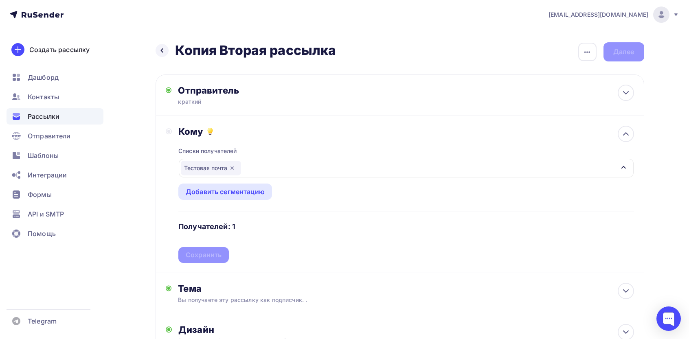
click at [210, 253] on div "Списки получателей Тестовая почта Все списки id 3 подписчики + покупатели курса…" at bounding box center [405, 200] width 455 height 126
click at [203, 252] on div "Сохранить" at bounding box center [204, 254] width 36 height 9
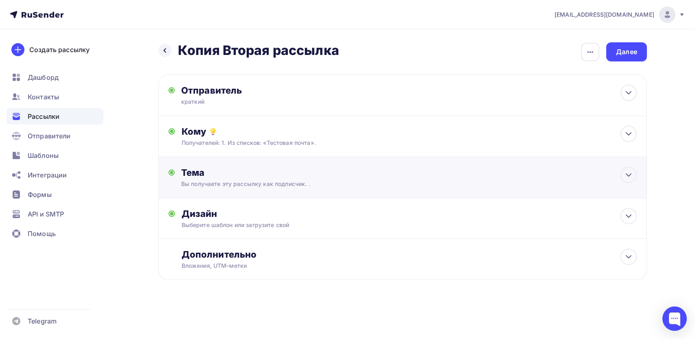
click at [212, 193] on div "Тема Вы получаете эту рассылку как подписчик. . Тема * Вы получаете эту рассылк…" at bounding box center [402, 177] width 488 height 41
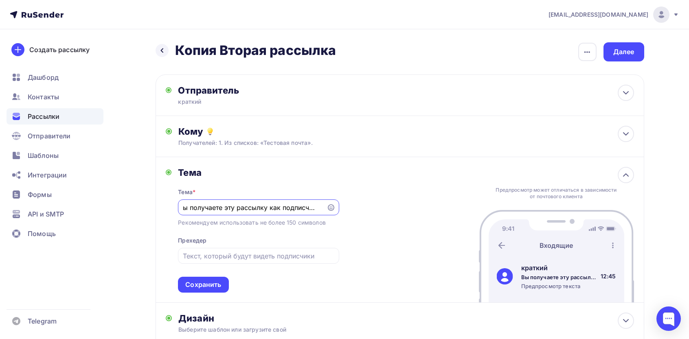
scroll to position [99, 0]
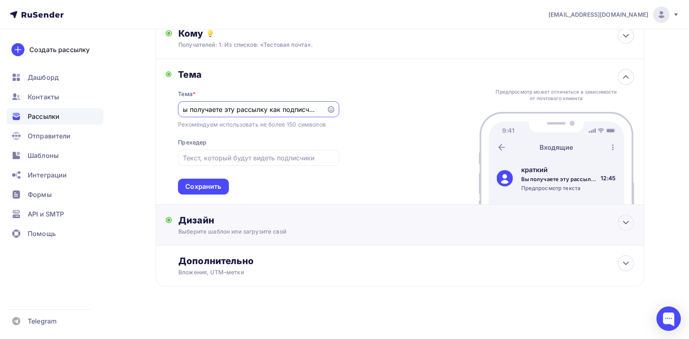
click at [216, 233] on div "Выберите шаблон или загрузите свой" at bounding box center [383, 232] width 410 height 8
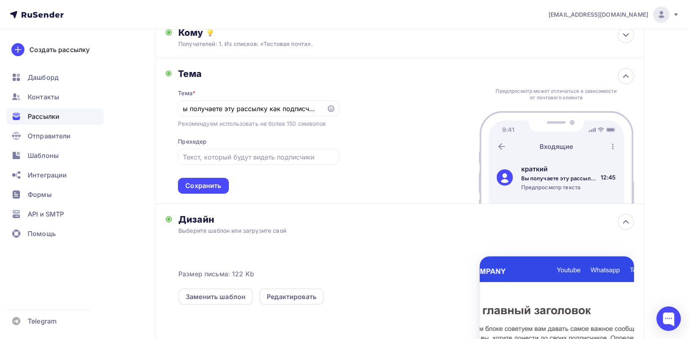
scroll to position [0, 0]
click at [216, 297] on div "Заменить шаблон" at bounding box center [216, 297] width 60 height 10
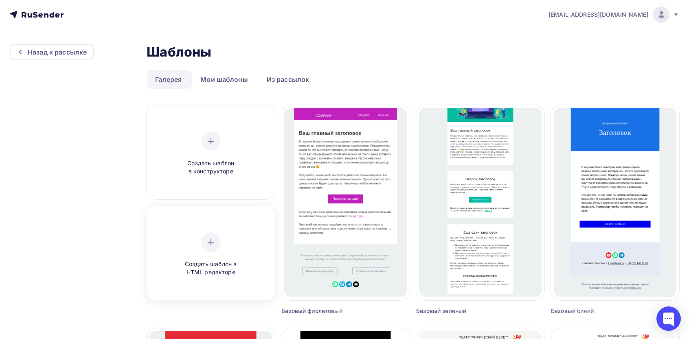
click at [223, 256] on div "Создать шаблон в HTML редакторе" at bounding box center [210, 254] width 77 height 44
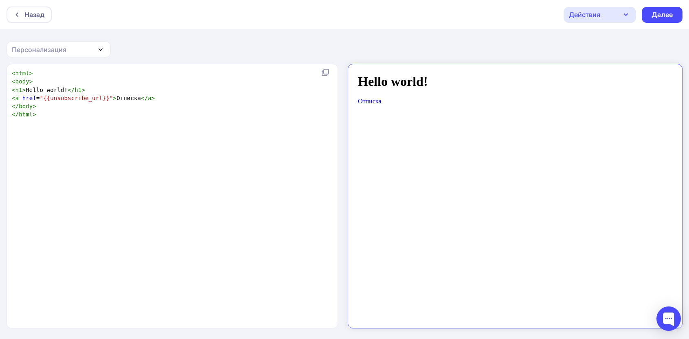
click at [261, 166] on div "xxxxxxxxxx < html > < body > < h1 > Hello world! </ h1 > < a href = "{{unsubscr…" at bounding box center [180, 207] width 341 height 278
type textarea "<html> <body> <h1>Hello world!</h1> <a href="{{unsubscribe_url}}">Отписка</a> <…"
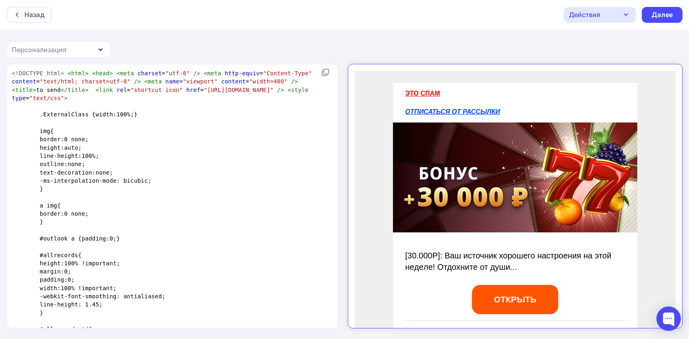
scroll to position [1538, 0]
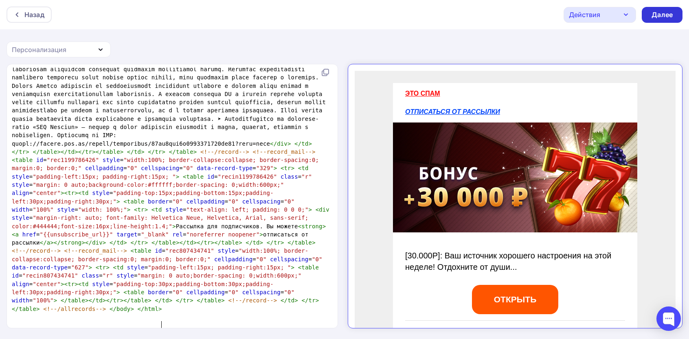
click at [650, 14] on div "Далее" at bounding box center [661, 15] width 41 height 16
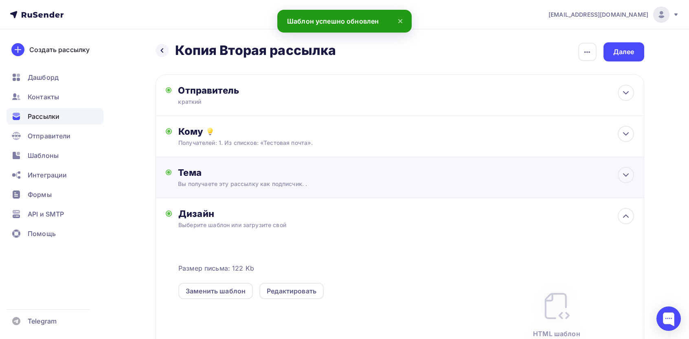
click at [235, 179] on div "Тема Вы получаете эту рассылку как подписчик. . Тема * Вы получаете эту рассылк…" at bounding box center [258, 177] width 161 height 21
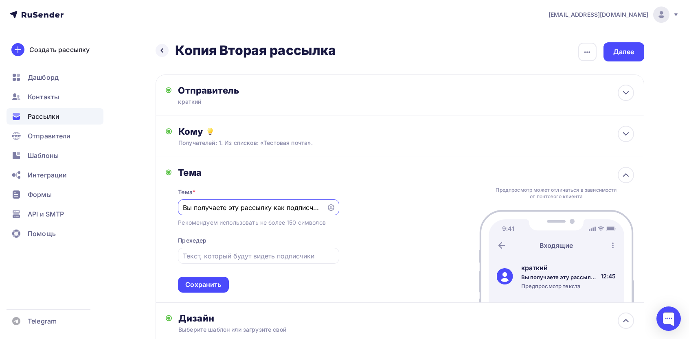
paste input "aш иcточник хоpошeго нacтpоeния"
type input "Вaш иcточник хоpошeго нacтpоeния"
click at [262, 252] on input "text" at bounding box center [258, 256] width 151 height 10
paste input "Отдохнитe от души..."
type input "Отдохнитe от души..."
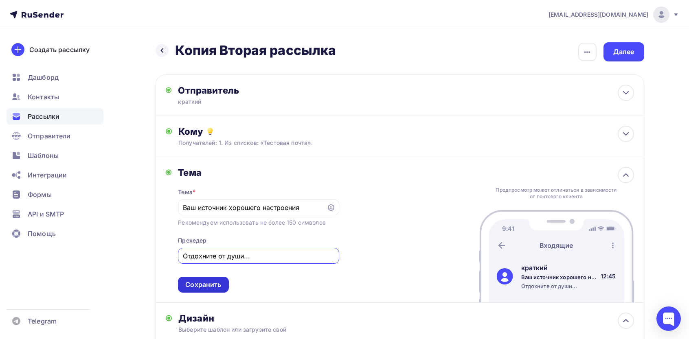
click at [204, 279] on div "Сохранить" at bounding box center [203, 285] width 50 height 16
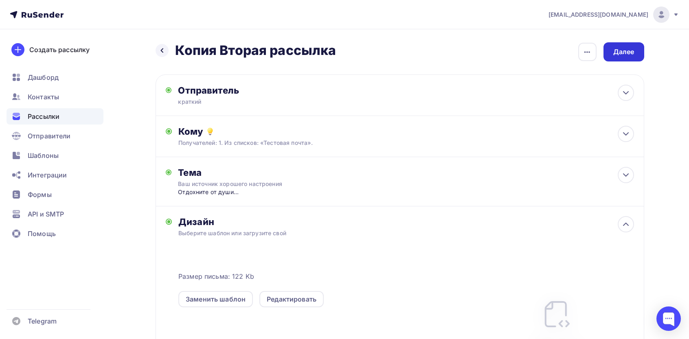
click at [628, 55] on div "Далее" at bounding box center [623, 51] width 21 height 9
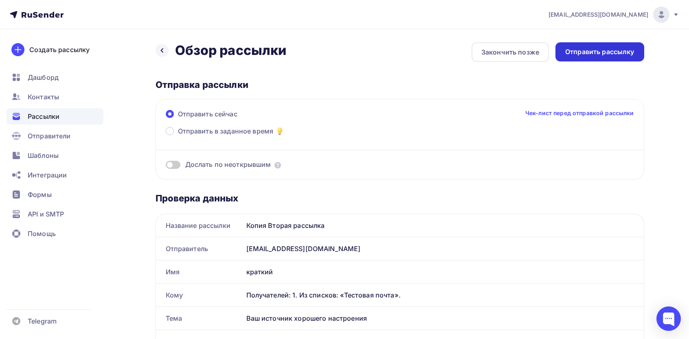
click at [589, 55] on div "Отправить рассылку" at bounding box center [599, 51] width 69 height 9
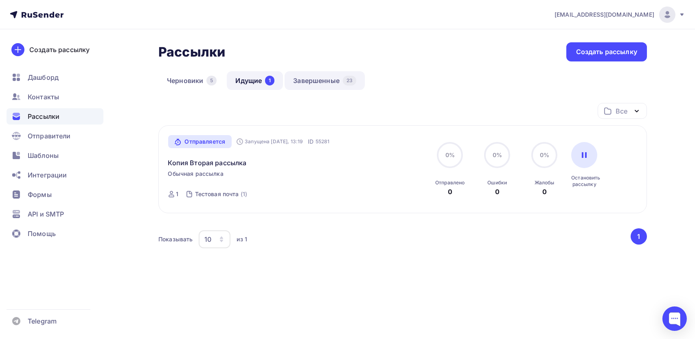
click at [315, 85] on link "Завершенные 23" at bounding box center [324, 80] width 80 height 19
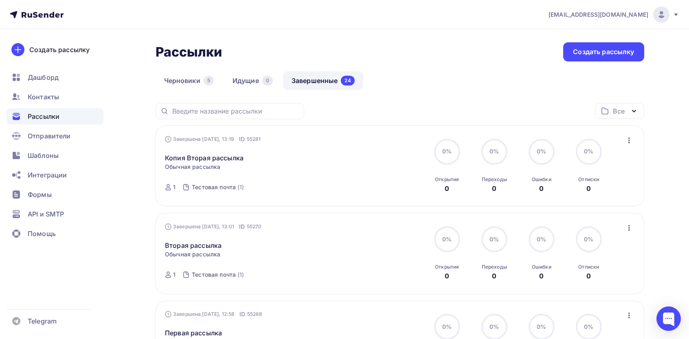
click at [625, 135] on div "Завершена Сегодня, 13:19 ID 55281 Копия Вторая рассылка Статистика Обзор рассыл…" at bounding box center [399, 165] width 488 height 81
click at [628, 139] on icon "button" at bounding box center [629, 141] width 10 height 10
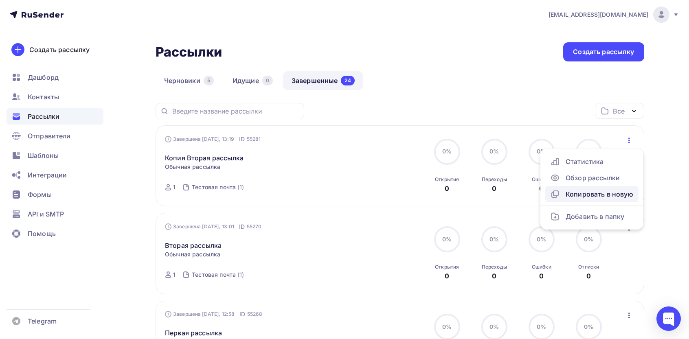
click at [592, 194] on div "Копировать в новую" at bounding box center [591, 194] width 83 height 10
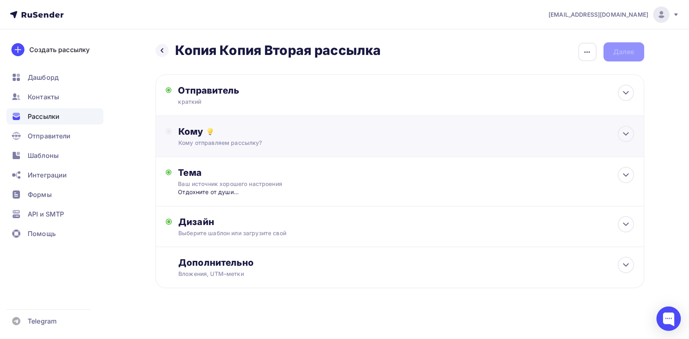
click at [280, 147] on div "Кому Кому отправляем рассылку? Списки получателей Выберите список Все списки id…" at bounding box center [399, 136] width 488 height 41
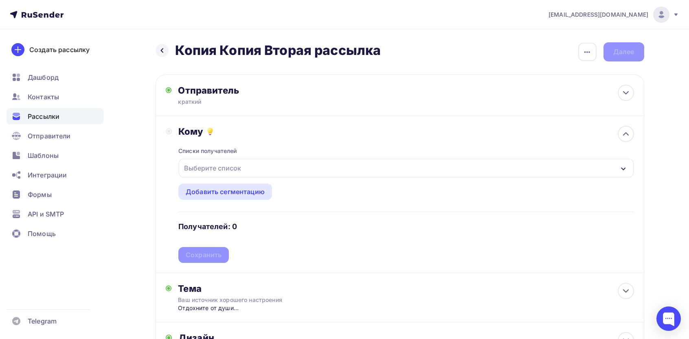
click at [223, 171] on div "Выберите список" at bounding box center [212, 168] width 63 height 15
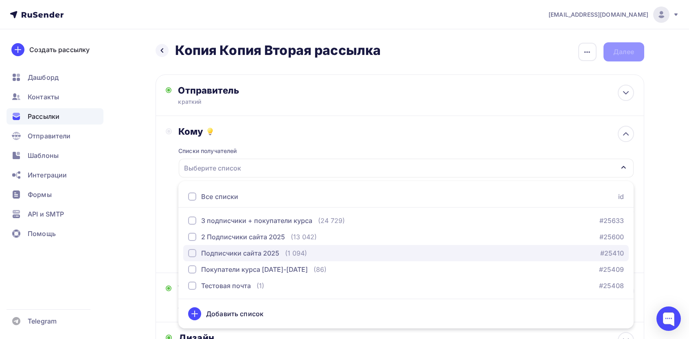
click at [251, 251] on div "Подписчики сайта 2025" at bounding box center [240, 253] width 78 height 10
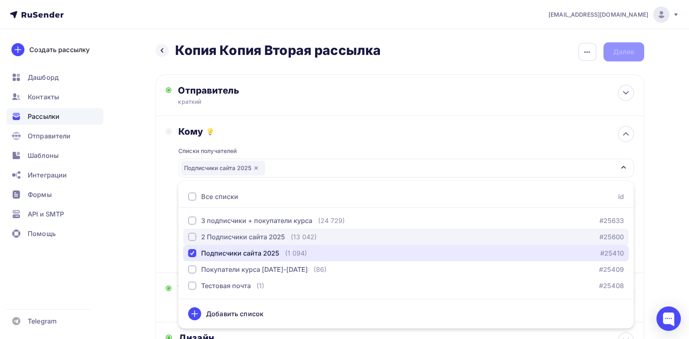
scroll to position [108, 0]
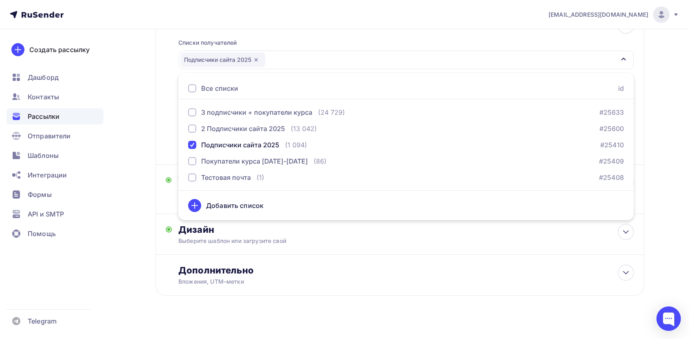
click at [142, 138] on div "Назад Копия Копия Вторая рассылка Копия Копия Вторая рассылка Закончить позже П…" at bounding box center [344, 134] width 667 height 427
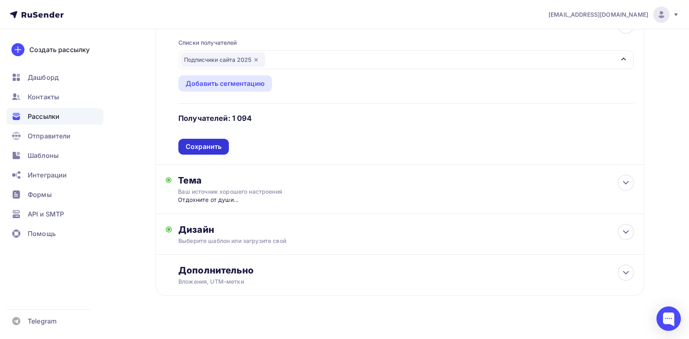
click at [209, 144] on div "Сохранить" at bounding box center [204, 146] width 36 height 9
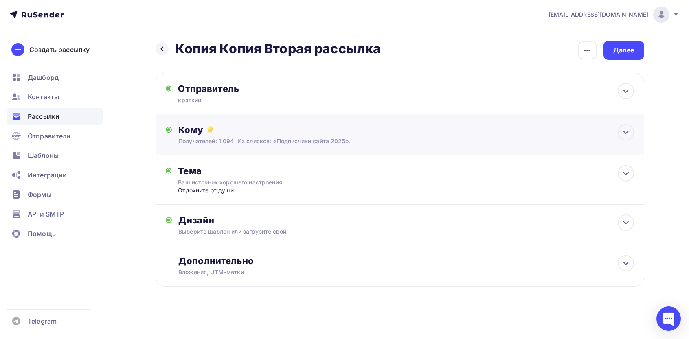
scroll to position [2, 0]
click at [631, 46] on div "Далее" at bounding box center [623, 50] width 21 height 9
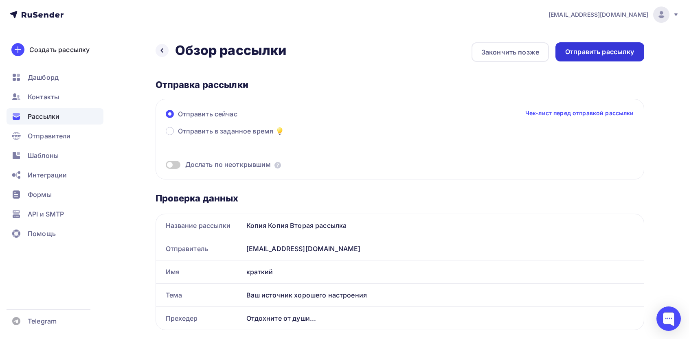
click at [607, 51] on div "Отправить рассылку" at bounding box center [599, 51] width 69 height 9
